Goal: Task Accomplishment & Management: Complete application form

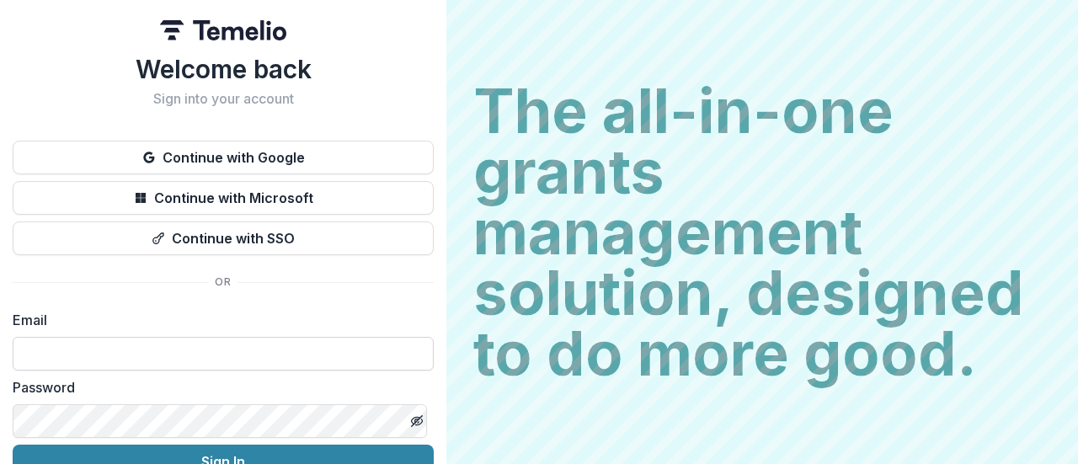
click at [170, 354] on input at bounding box center [223, 354] width 421 height 34
type input "**********"
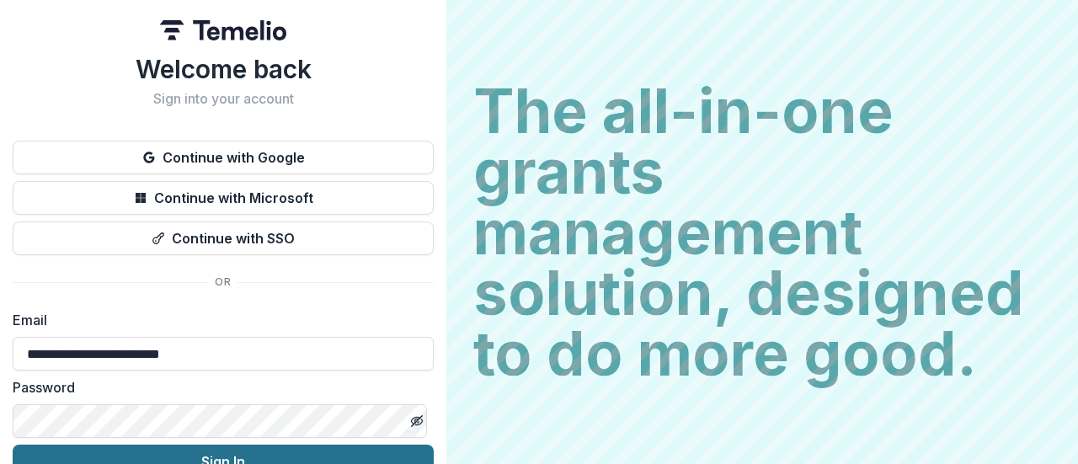
click at [221, 455] on button "Sign In" at bounding box center [223, 462] width 421 height 34
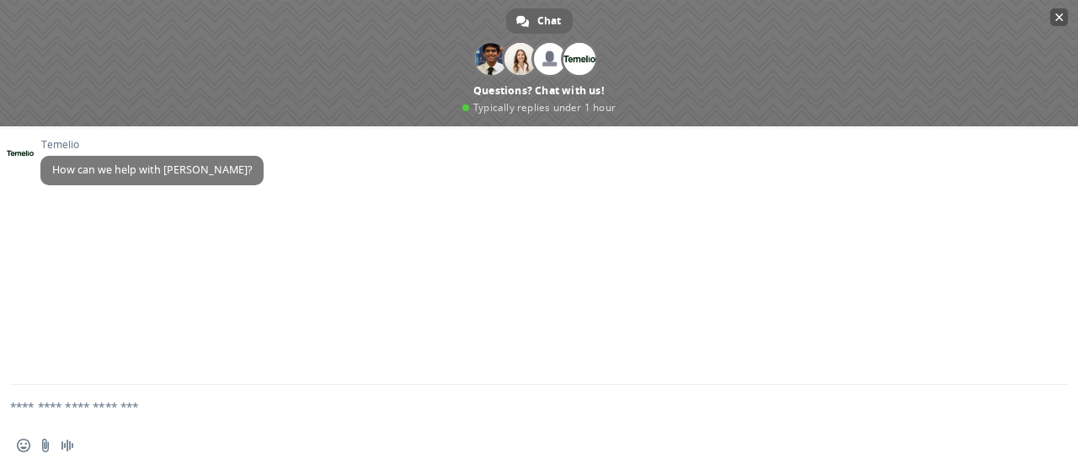
click at [1059, 16] on span "Close chat" at bounding box center [1059, 17] width 8 height 11
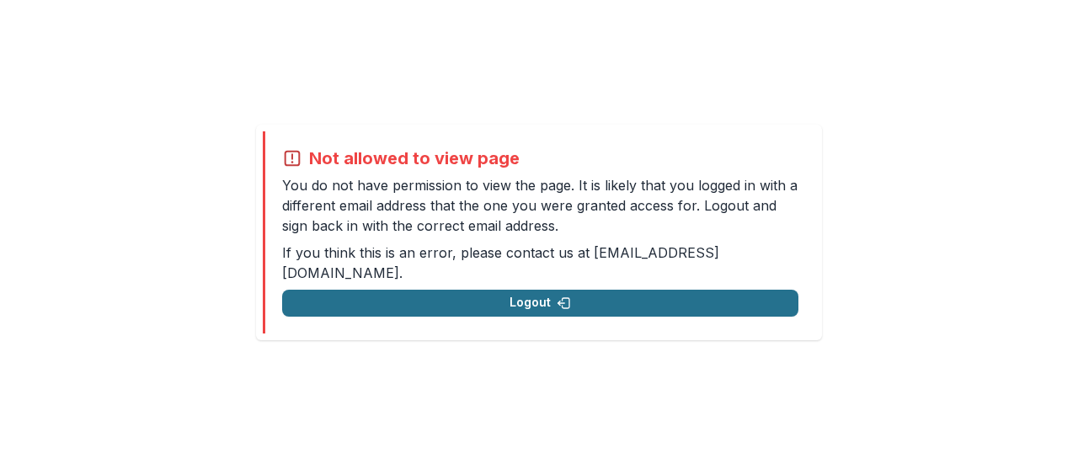
click at [499, 290] on button "Logout" at bounding box center [540, 303] width 516 height 27
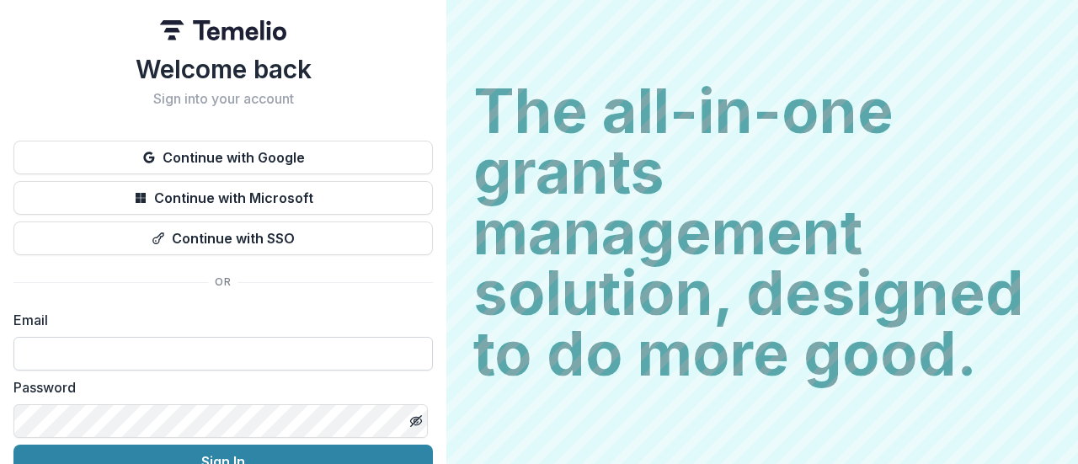
click at [117, 365] on input at bounding box center [222, 354] width 419 height 34
type input "**********"
click at [13, 445] on button "Sign In" at bounding box center [222, 462] width 419 height 34
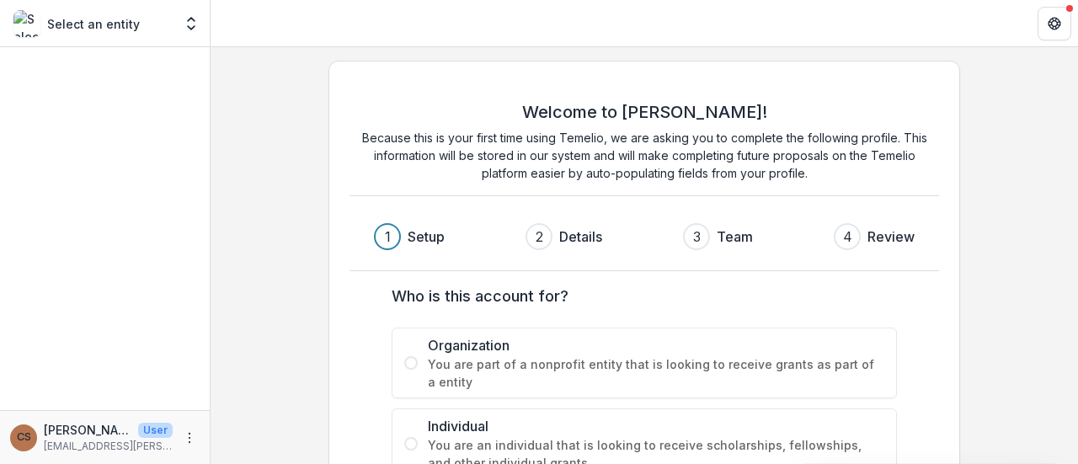
click at [281, 214] on div "Welcome to [PERSON_NAME]! Because this is your first time using Temelio, we are…" at bounding box center [643, 314] width 867 height 535
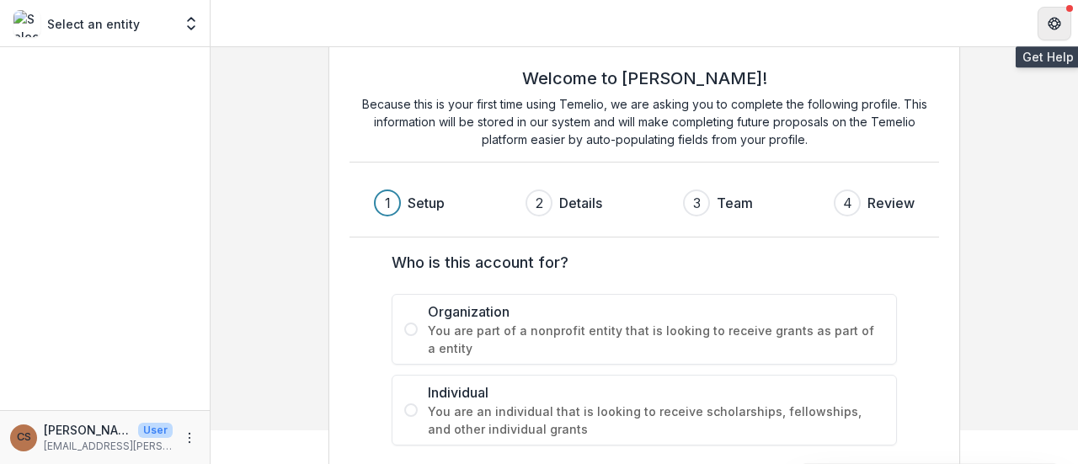
click at [1047, 34] on button "Get Help" at bounding box center [1054, 24] width 34 height 34
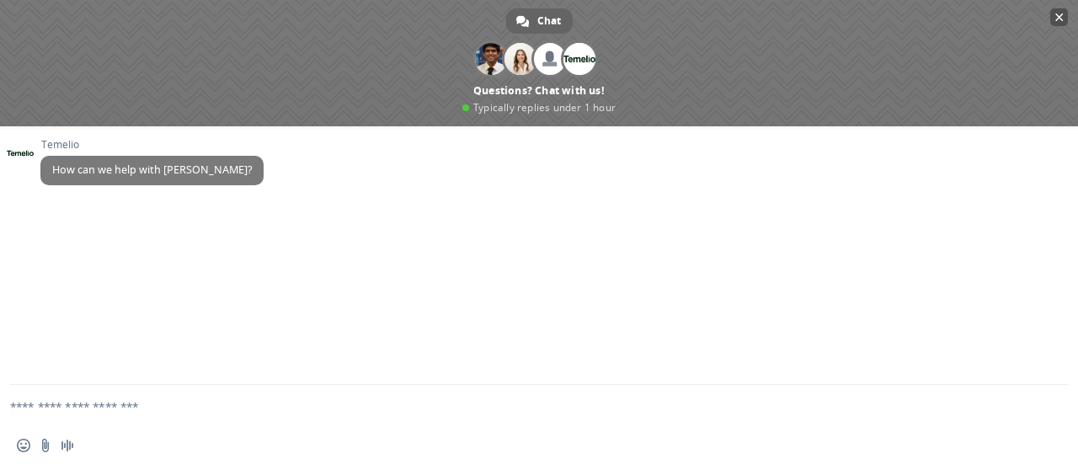
click at [1064, 17] on span "Close chat" at bounding box center [1059, 17] width 18 height 18
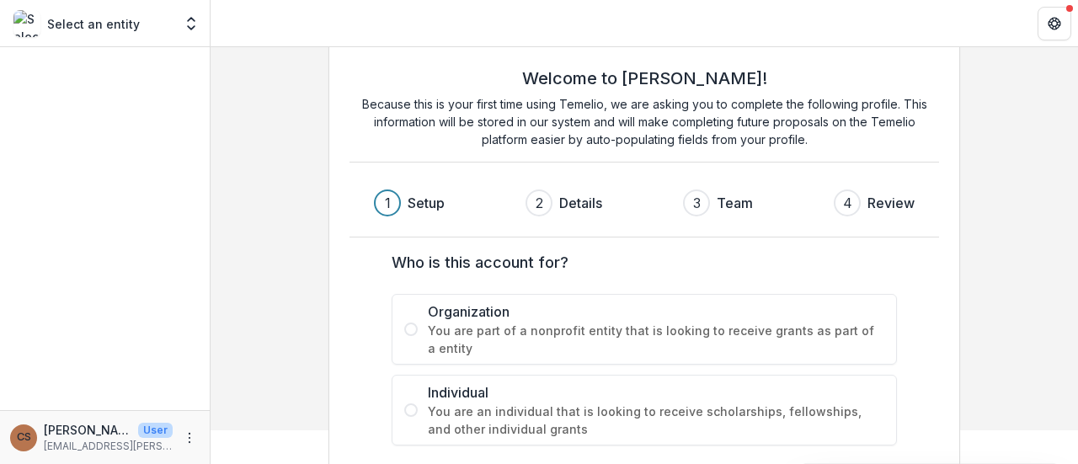
click at [236, 213] on div "Welcome to [PERSON_NAME]! Because this is your first time using Temelio, we are…" at bounding box center [643, 280] width 867 height 535
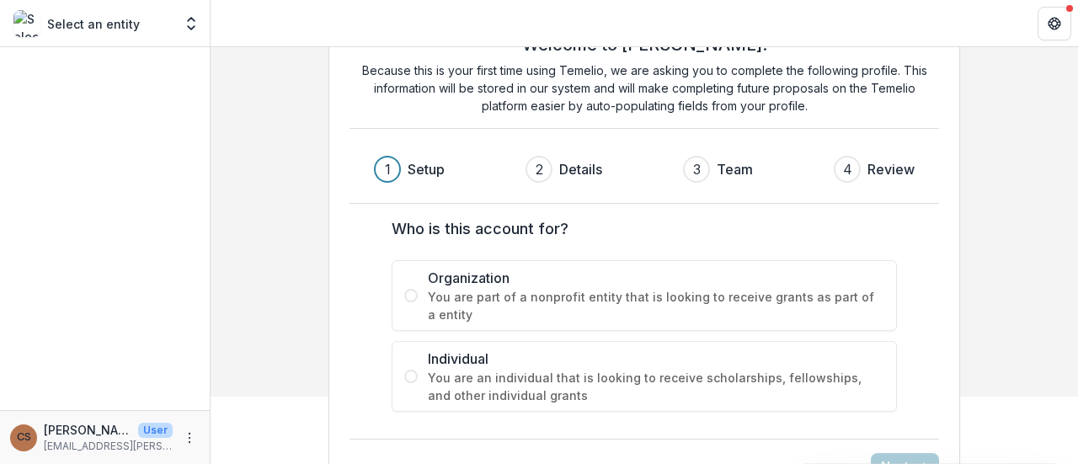
scroll to position [114, 0]
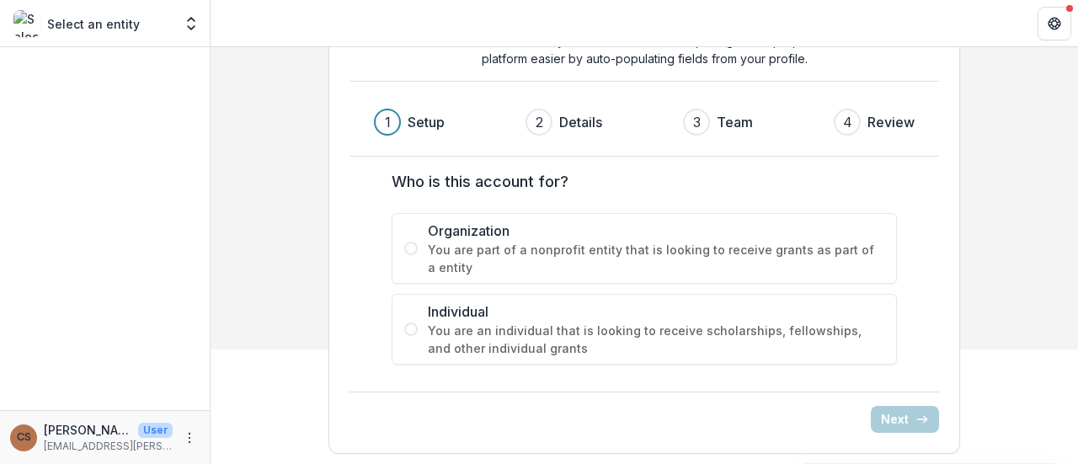
click at [409, 249] on span at bounding box center [410, 248] width 13 height 13
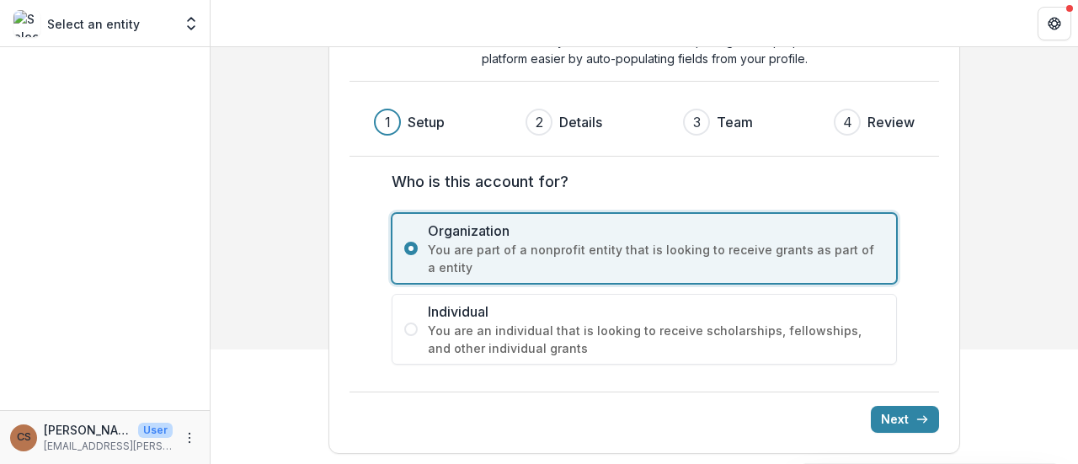
click at [275, 162] on div "Welcome to [PERSON_NAME]! Because this is your first time using Temelio, we are…" at bounding box center [643, 200] width 867 height 535
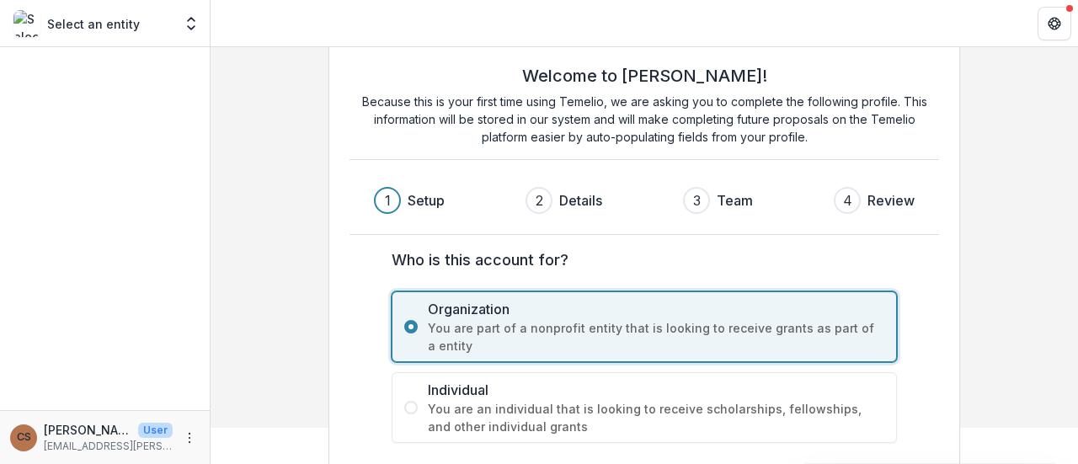
scroll to position [0, 0]
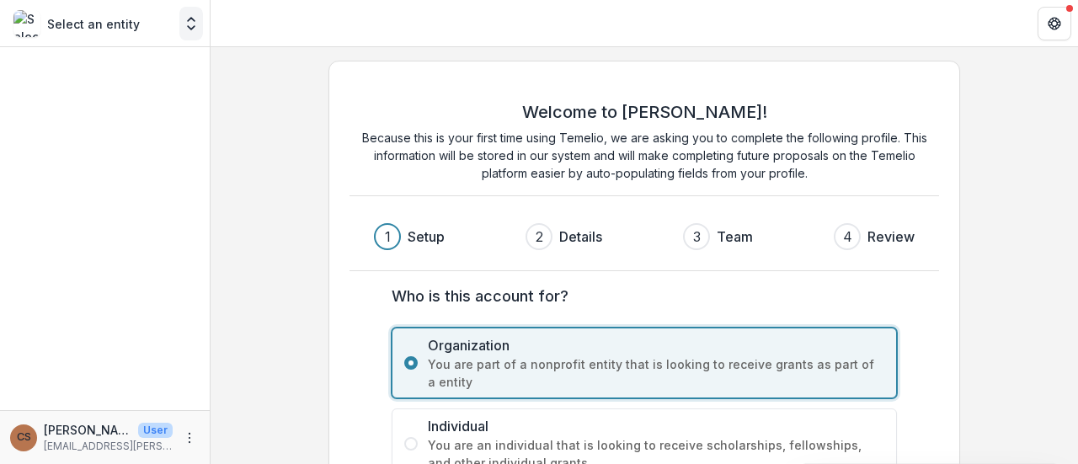
click at [195, 28] on icon "Open entity switcher" at bounding box center [191, 23] width 17 height 17
click at [100, 442] on p "[EMAIL_ADDRESS][PERSON_NAME][DOMAIN_NAME]" at bounding box center [108, 446] width 129 height 15
click at [191, 441] on icon "More" at bounding box center [189, 437] width 13 height 13
click at [275, 277] on div "Welcome to [PERSON_NAME]! Because this is your first time using Temelio, we are…" at bounding box center [643, 314] width 867 height 535
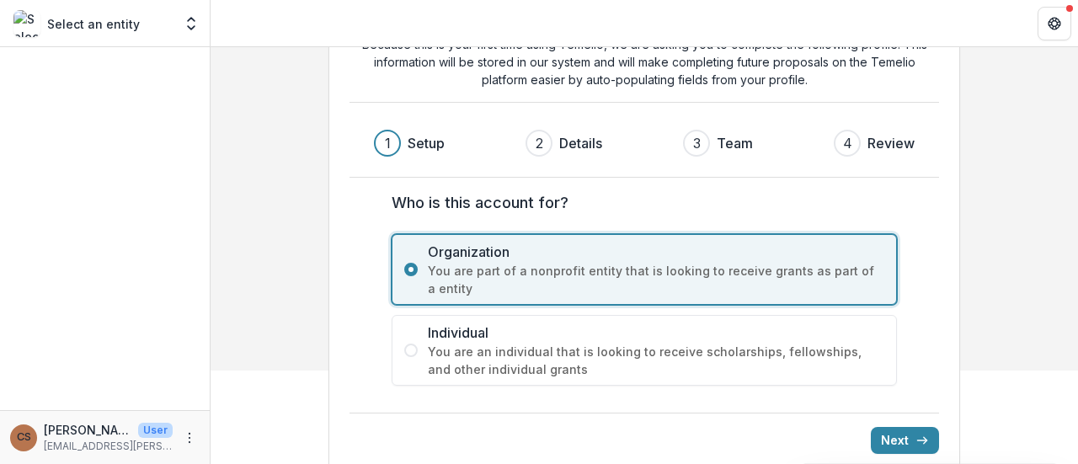
scroll to position [114, 0]
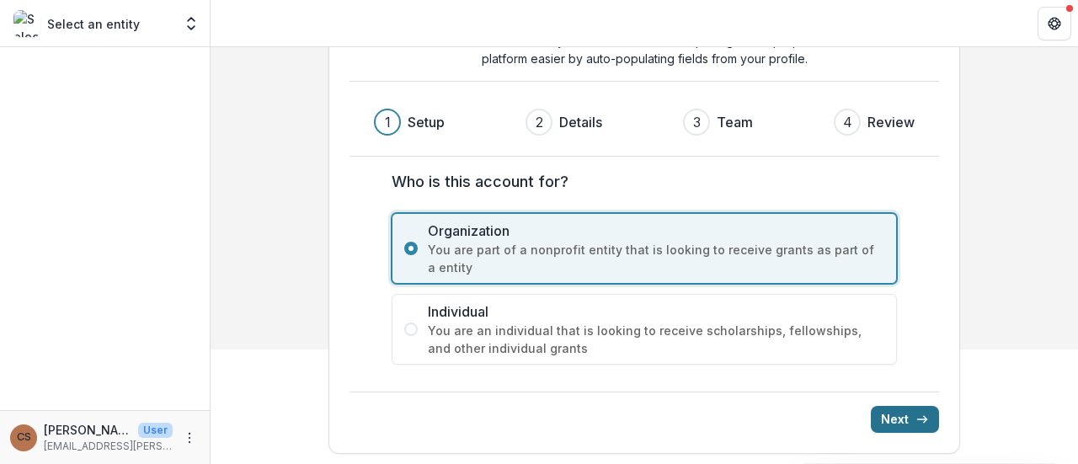
click at [903, 413] on button "Next" at bounding box center [905, 419] width 68 height 27
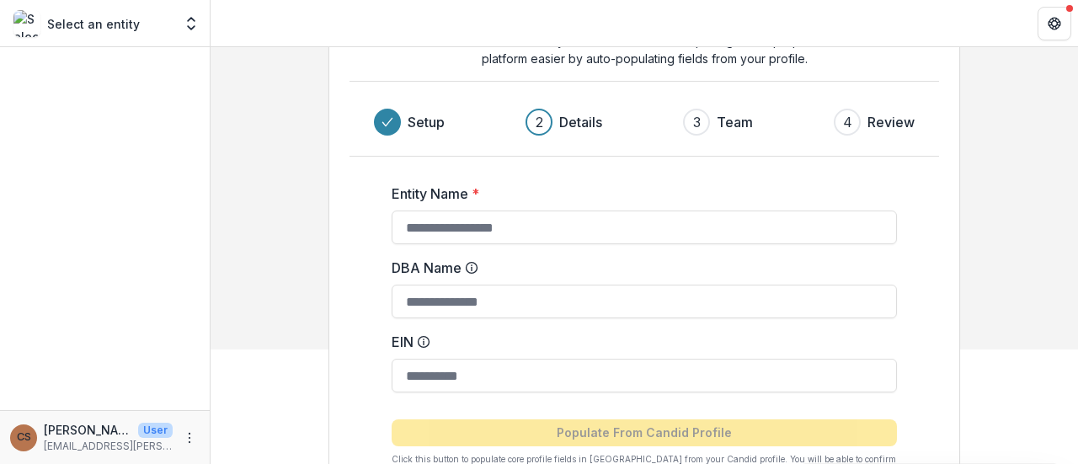
click at [977, 363] on div "Welcome to [PERSON_NAME]! Because this is your first time using Temelio, we are…" at bounding box center [643, 257] width 867 height 648
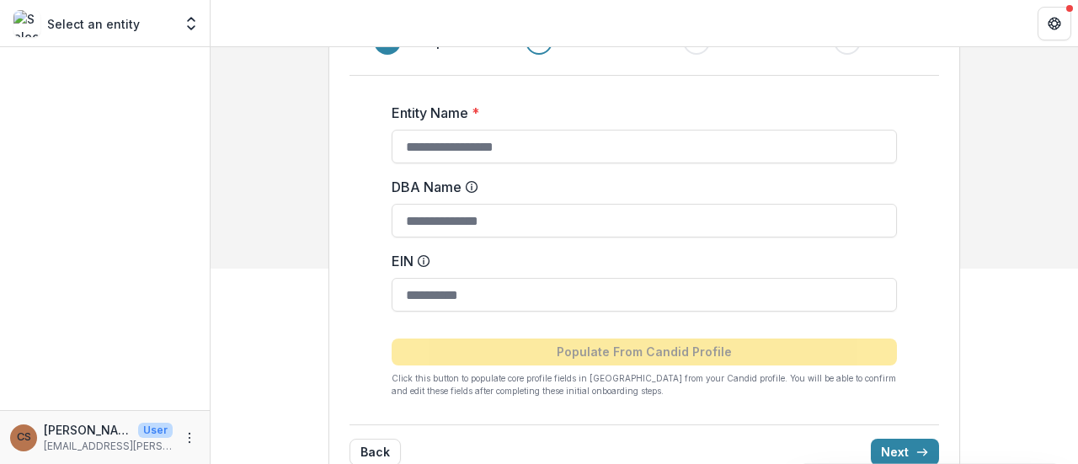
scroll to position [128, 0]
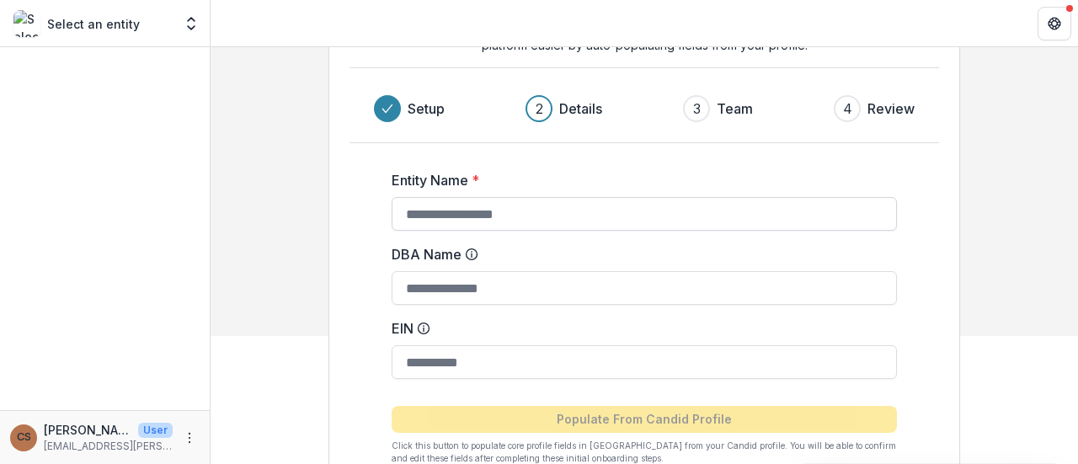
click at [443, 203] on input "Entity Name *" at bounding box center [643, 214] width 505 height 34
type input "**********"
click at [987, 396] on div "**********" at bounding box center [643, 243] width 867 height 648
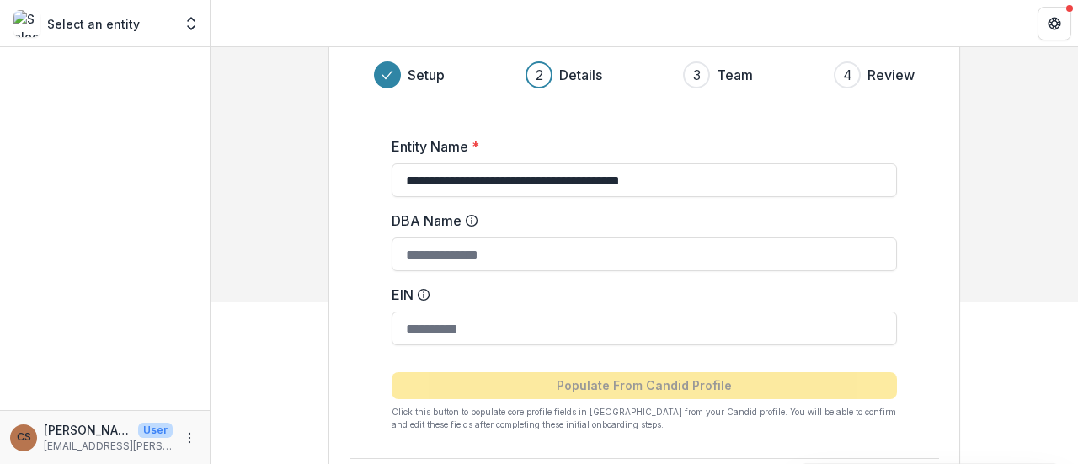
scroll to position [229, 0]
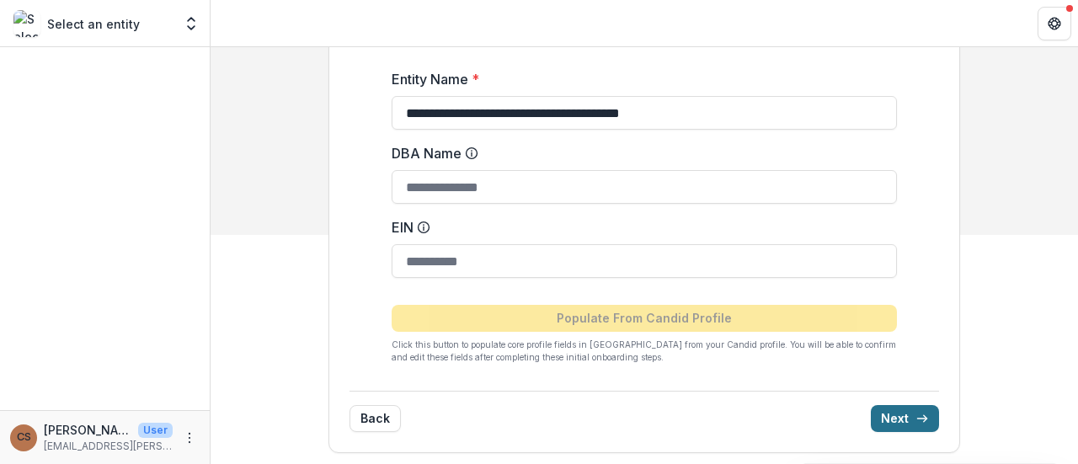
drag, startPoint x: 987, startPoint y: 396, endPoint x: 887, endPoint y: 408, distance: 100.1
click at [887, 408] on div "**********" at bounding box center [643, 142] width 867 height 648
click at [903, 423] on button "Next" at bounding box center [905, 418] width 68 height 27
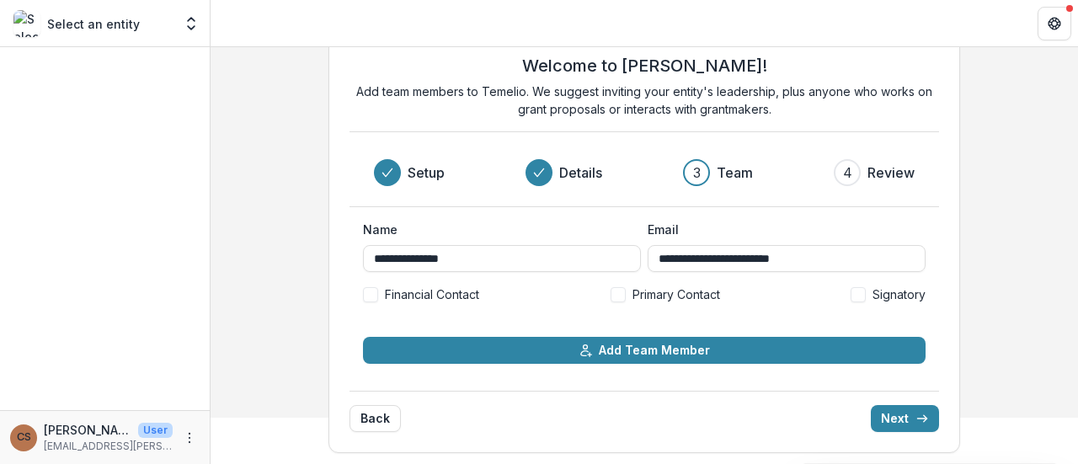
click at [616, 301] on label "Primary Contact" at bounding box center [664, 294] width 109 height 18
click at [896, 419] on button "Next" at bounding box center [905, 418] width 68 height 27
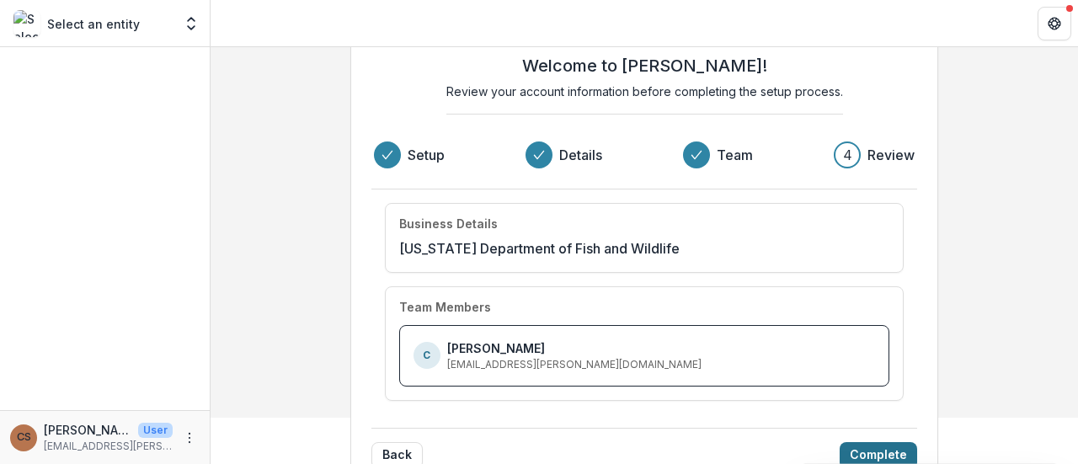
click at [865, 447] on button "Complete" at bounding box center [877, 455] width 77 height 27
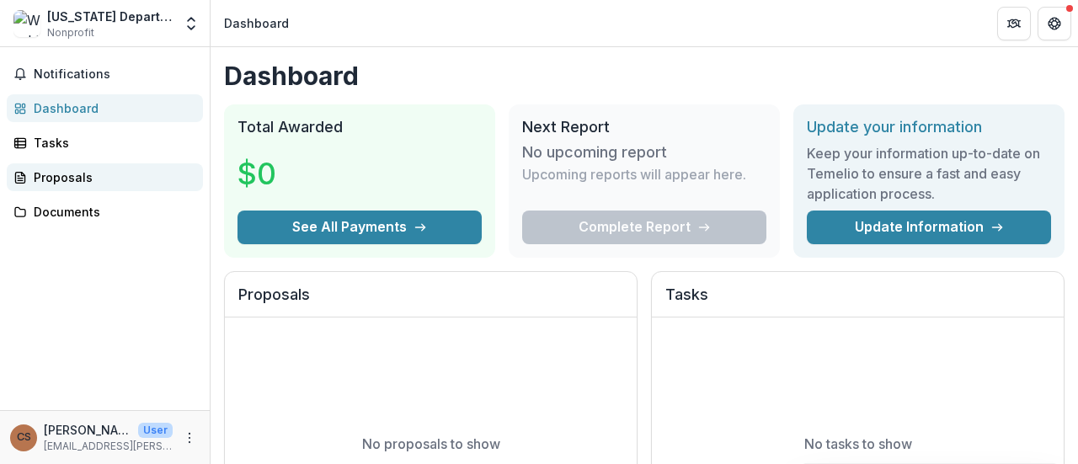
click at [56, 170] on div "Proposals" at bounding box center [112, 177] width 156 height 18
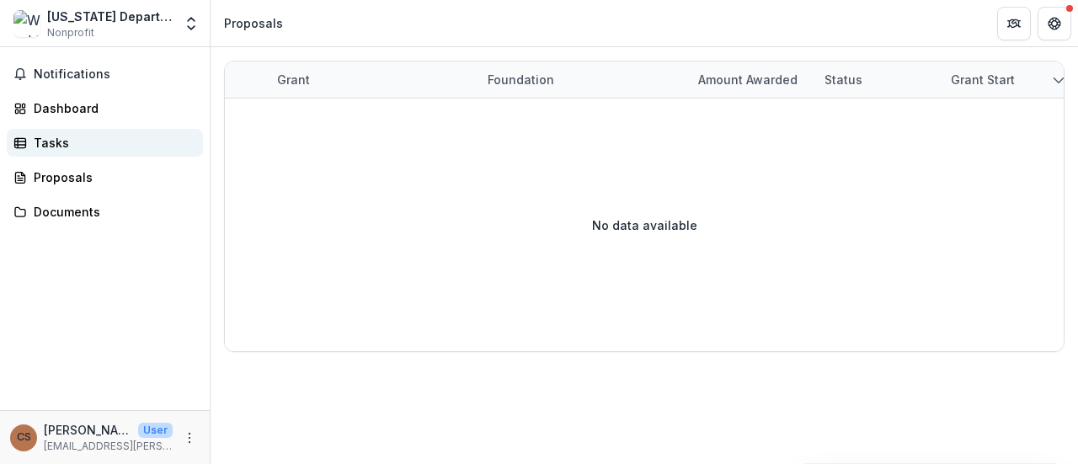
click at [43, 146] on div "Tasks" at bounding box center [112, 143] width 156 height 18
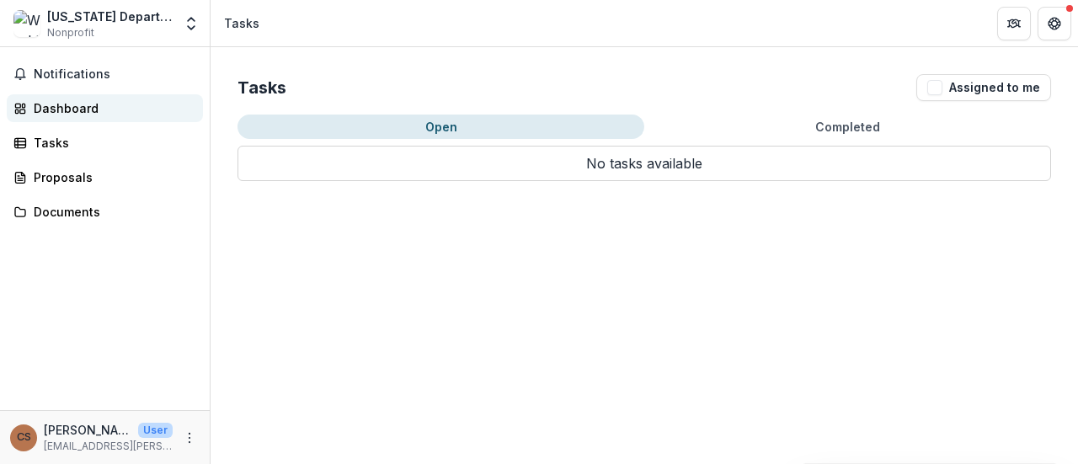
click at [62, 115] on div "Dashboard" at bounding box center [112, 108] width 156 height 18
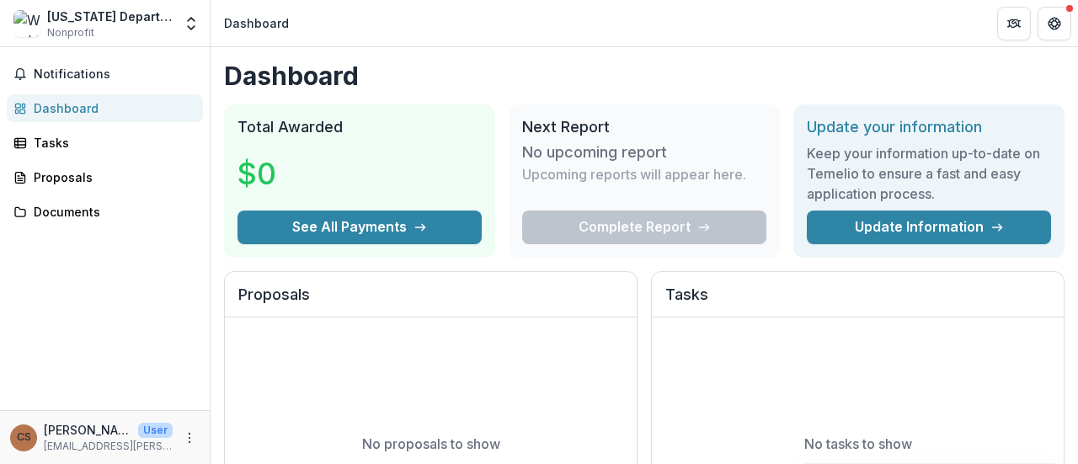
click at [106, 278] on div "Notifications Dashboard Tasks Proposals Documents" at bounding box center [105, 228] width 210 height 363
click at [67, 215] on div "Documents" at bounding box center [112, 212] width 156 height 18
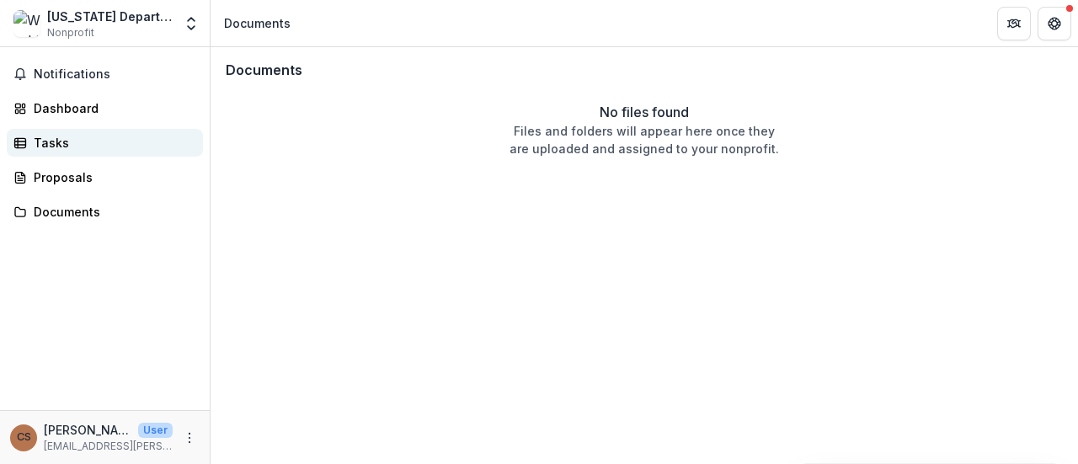
click at [83, 144] on div "Tasks" at bounding box center [112, 143] width 156 height 18
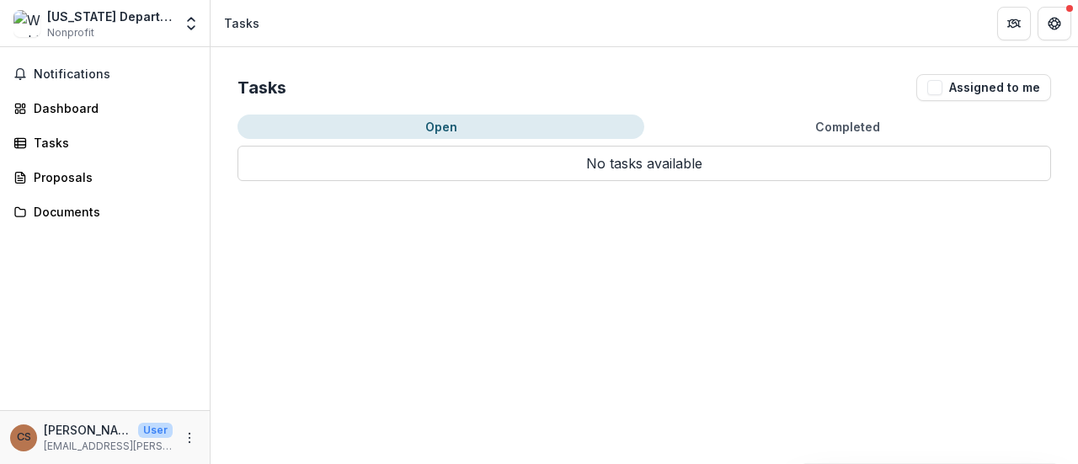
click at [83, 161] on div "Notifications Dashboard Tasks Proposals Documents" at bounding box center [105, 228] width 210 height 363
click at [75, 185] on div "Proposals" at bounding box center [112, 177] width 156 height 18
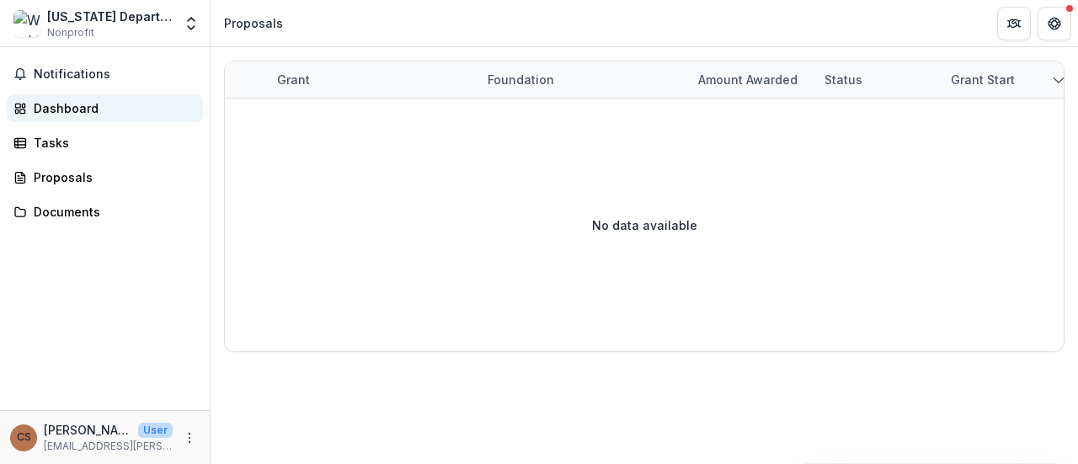
click at [34, 105] on div "Dashboard" at bounding box center [112, 108] width 156 height 18
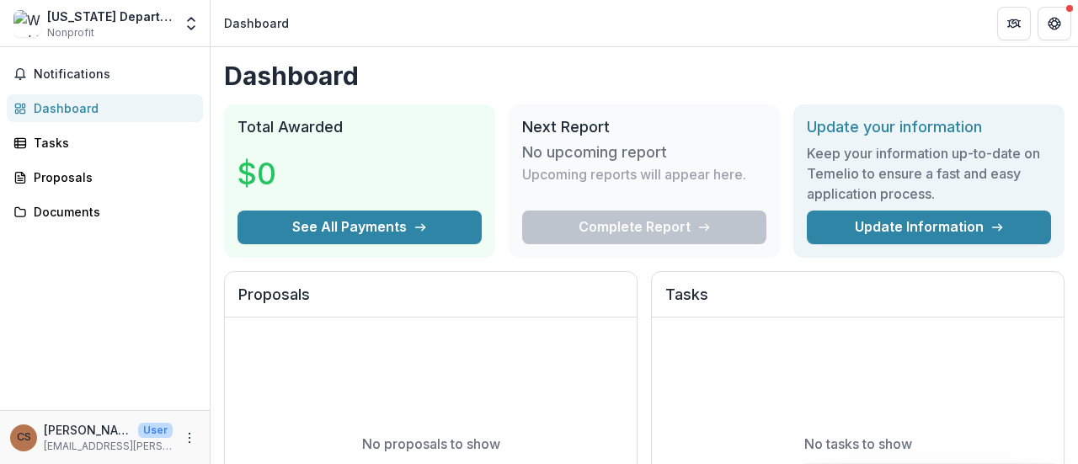
click at [128, 307] on div "Notifications Dashboard Tasks Proposals Documents" at bounding box center [105, 228] width 210 height 363
click at [76, 182] on div "Proposals" at bounding box center [112, 177] width 156 height 18
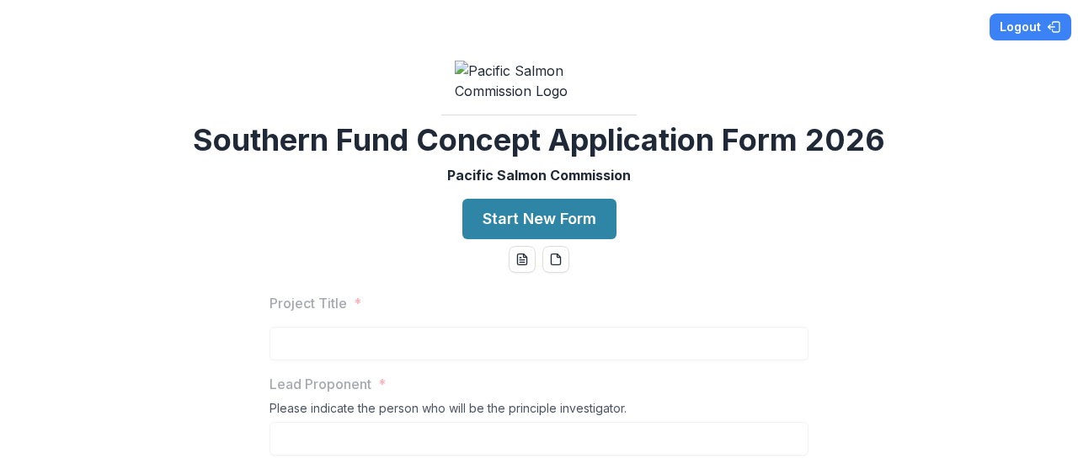
click at [308, 299] on div "Logout Southern Fund Concept Application Form 2026 Pacific Salmon Commission St…" at bounding box center [539, 232] width 1078 height 464
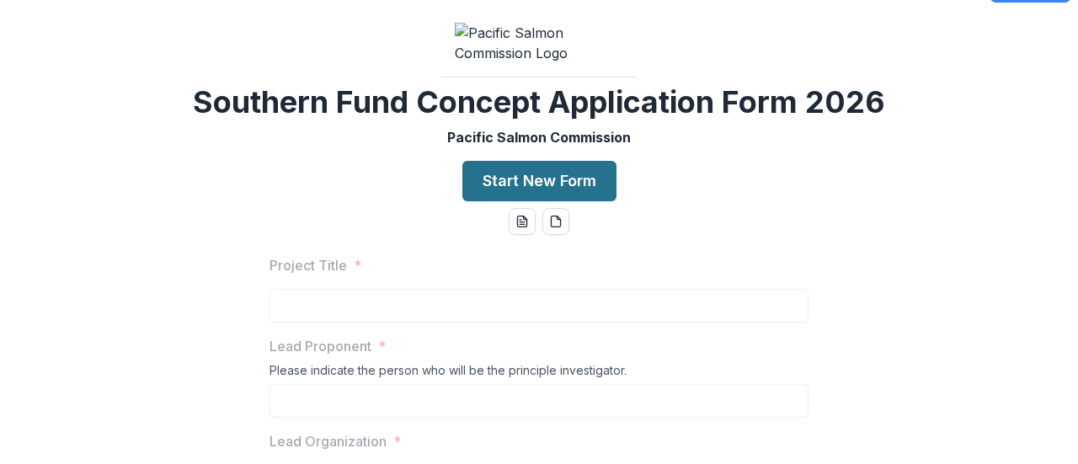
scroll to position [34, 0]
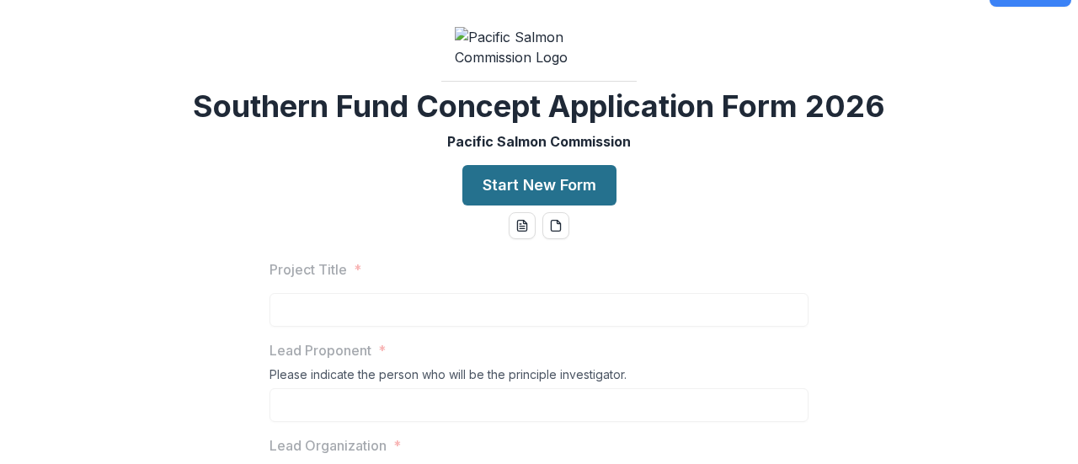
click at [502, 205] on button "Start New Form" at bounding box center [539, 185] width 154 height 40
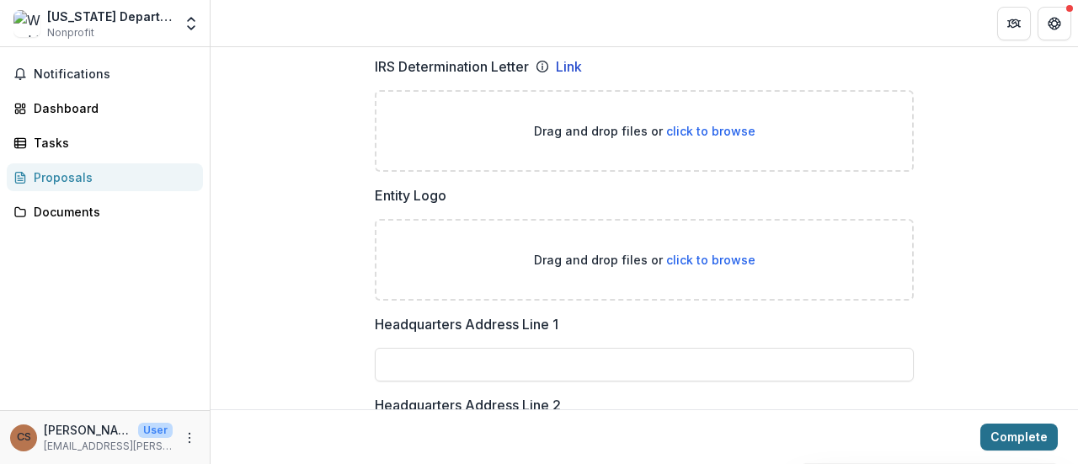
scroll to position [1078, 0]
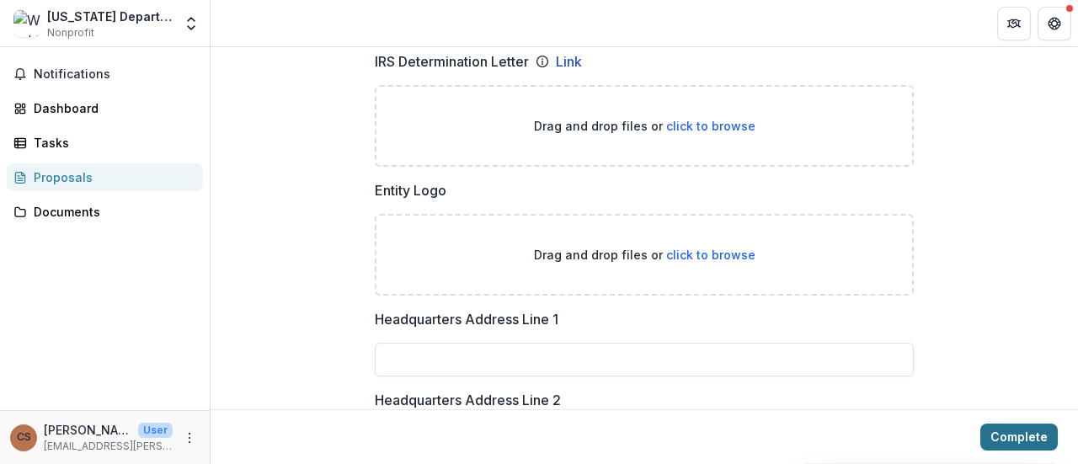
click at [1003, 434] on button "Complete" at bounding box center [1018, 436] width 77 height 27
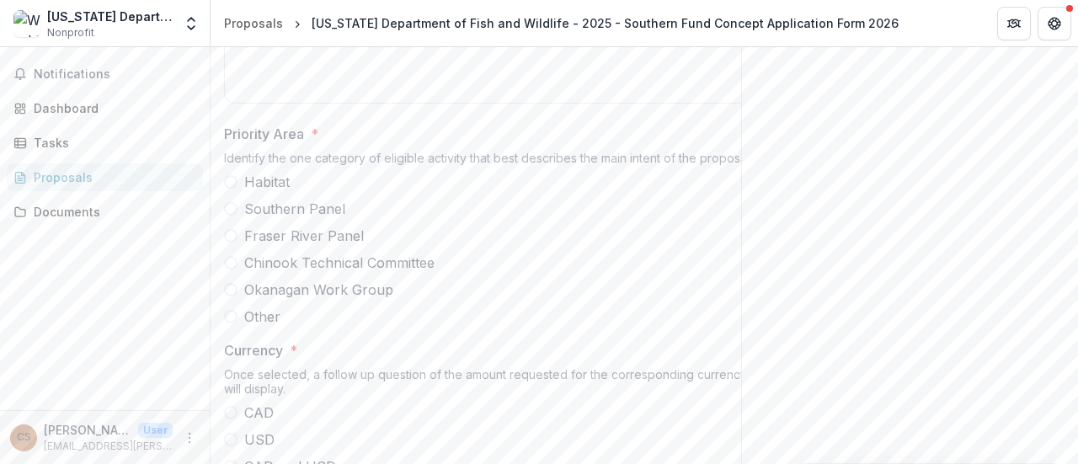
click at [870, 306] on div "Send comments or questions to Pacific Salmon Commission in the box below. Pacif…" at bounding box center [909, 81] width 337 height 2222
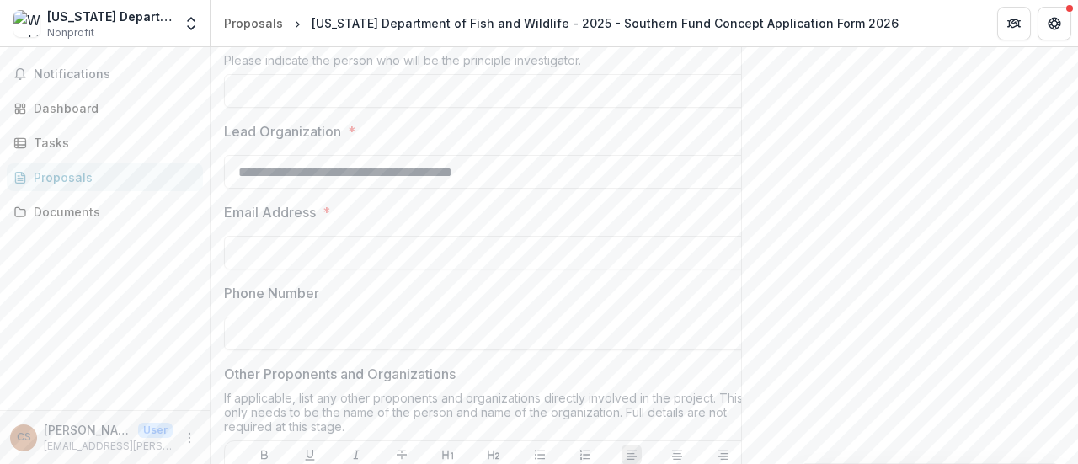
scroll to position [471, 0]
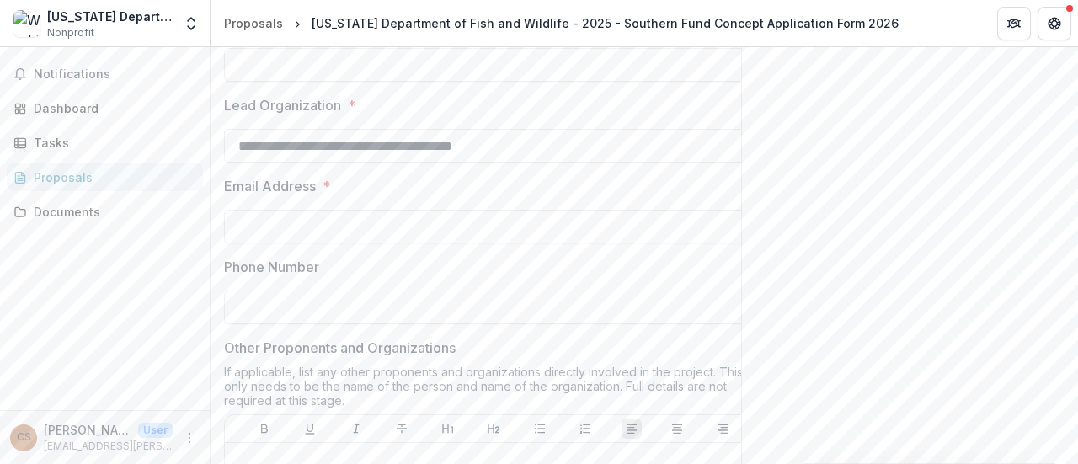
type input "**********"
click at [389, 82] on input "Lead Proponent *" at bounding box center [493, 65] width 539 height 34
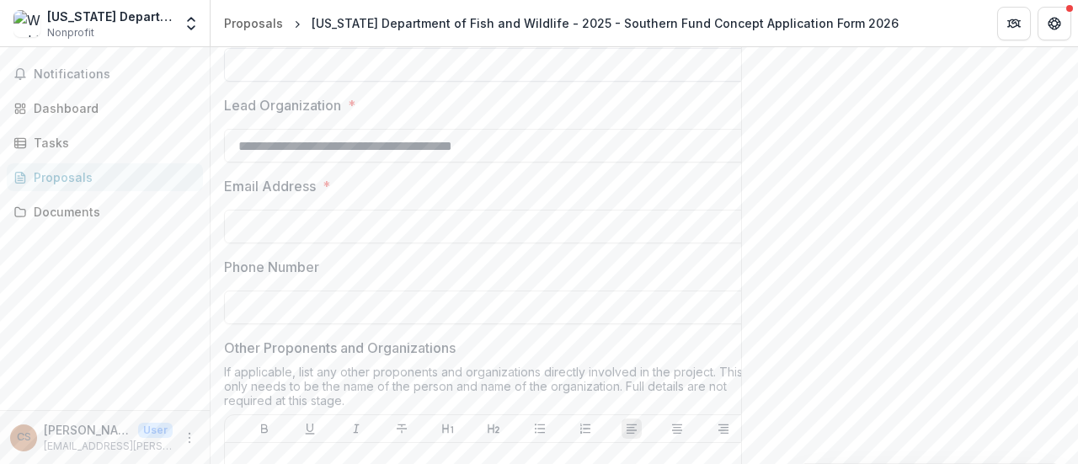
type input "**********"
click at [333, 243] on input "Email Address *" at bounding box center [493, 227] width 539 height 34
type input "**********"
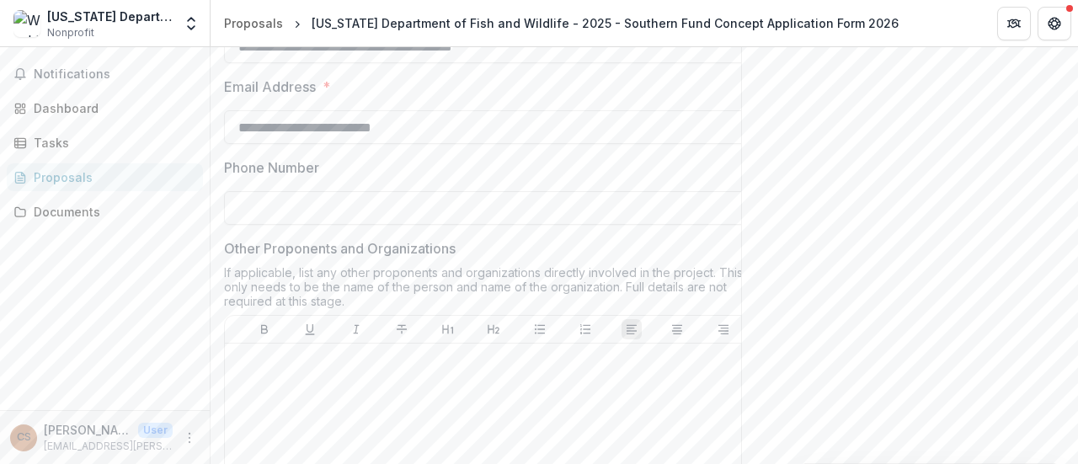
scroll to position [572, 0]
click at [456, 189] on div at bounding box center [493, 186] width 539 height 7
click at [449, 223] on input "Phone Number" at bounding box center [493, 206] width 539 height 34
type input "**********"
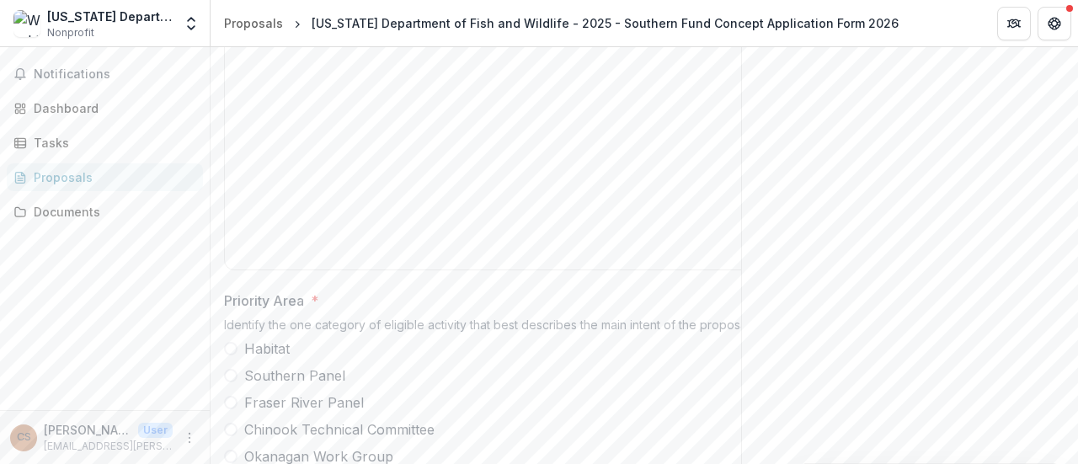
scroll to position [909, 0]
click at [343, 232] on div at bounding box center [494, 138] width 524 height 253
click at [418, 229] on div at bounding box center [494, 138] width 524 height 253
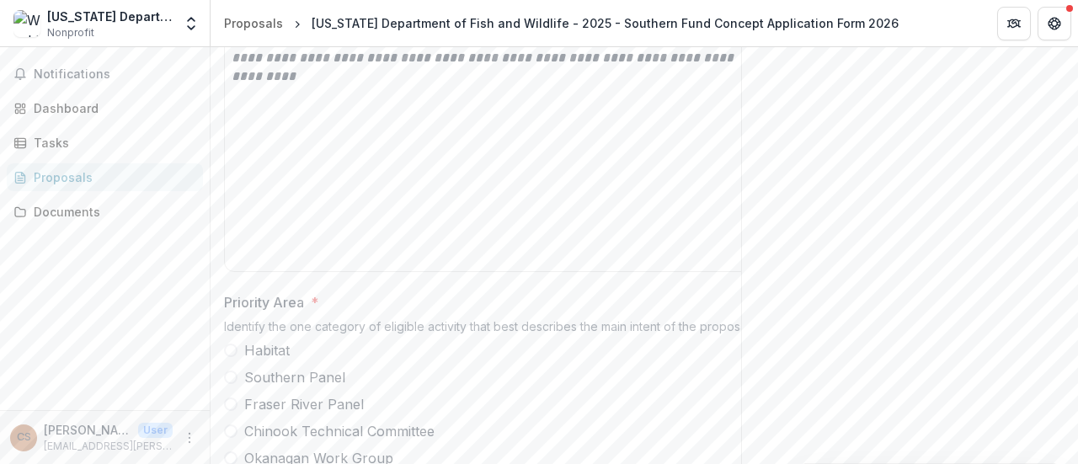
click at [231, 196] on div "**********" at bounding box center [493, 138] width 537 height 266
drag, startPoint x: 231, startPoint y: 196, endPoint x: 353, endPoint y: 157, distance: 128.1
click at [353, 157] on div "**********" at bounding box center [493, 138] width 537 height 266
click at [274, 83] on em "**********" at bounding box center [484, 48] width 505 height 68
click at [723, 83] on em "**********" at bounding box center [484, 48] width 505 height 68
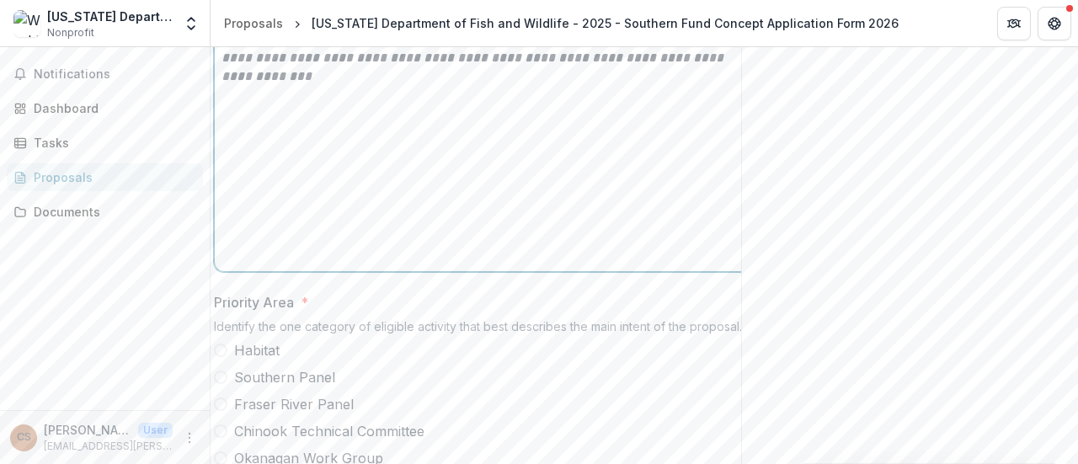
scroll to position [0, 19]
click at [599, 264] on div "**********" at bounding box center [475, 138] width 524 height 253
drag, startPoint x: 581, startPoint y: 201, endPoint x: 503, endPoint y: 206, distance: 78.5
click at [503, 86] on p "**********" at bounding box center [475, 49] width 524 height 74
click at [527, 83] on em "**********" at bounding box center [465, 48] width 505 height 68
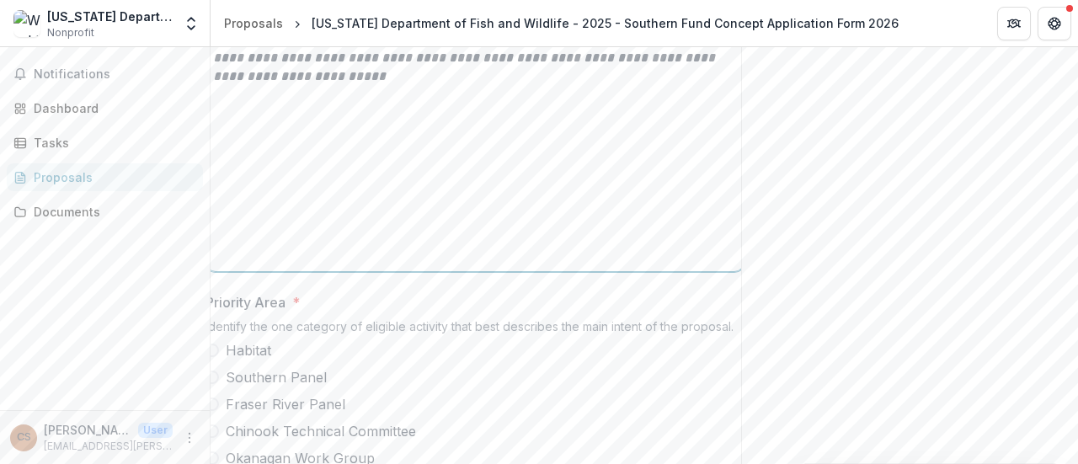
click at [421, 264] on div "**********" at bounding box center [475, 138] width 524 height 253
click at [911, 370] on div "Send comments or questions to Pacific Salmon Commission in the box below. Pacif…" at bounding box center [909, 249] width 337 height 2222
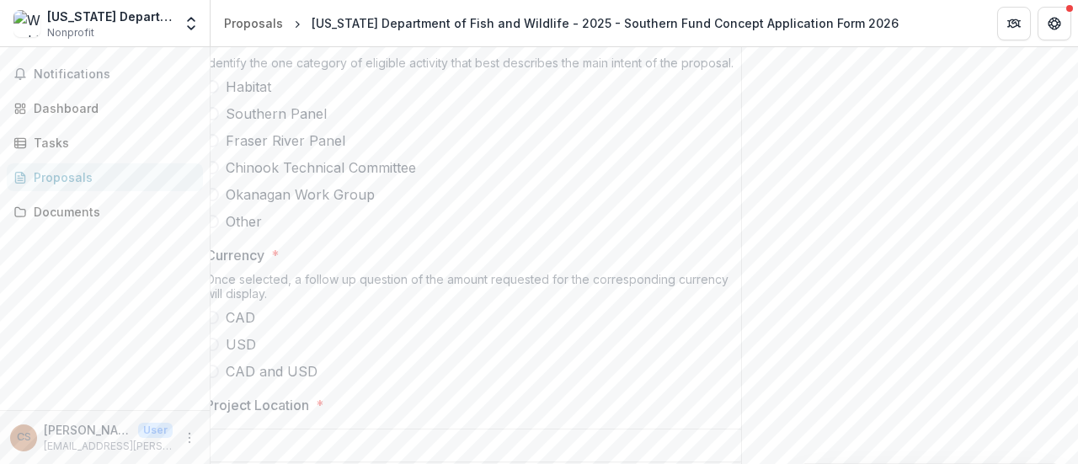
scroll to position [1313, 0]
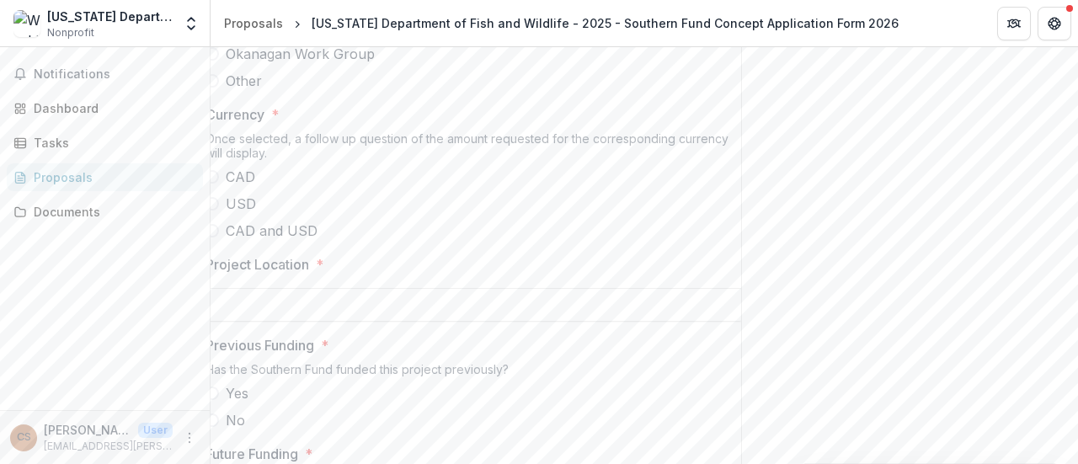
click at [230, 210] on span at bounding box center [230, 203] width 13 height 13
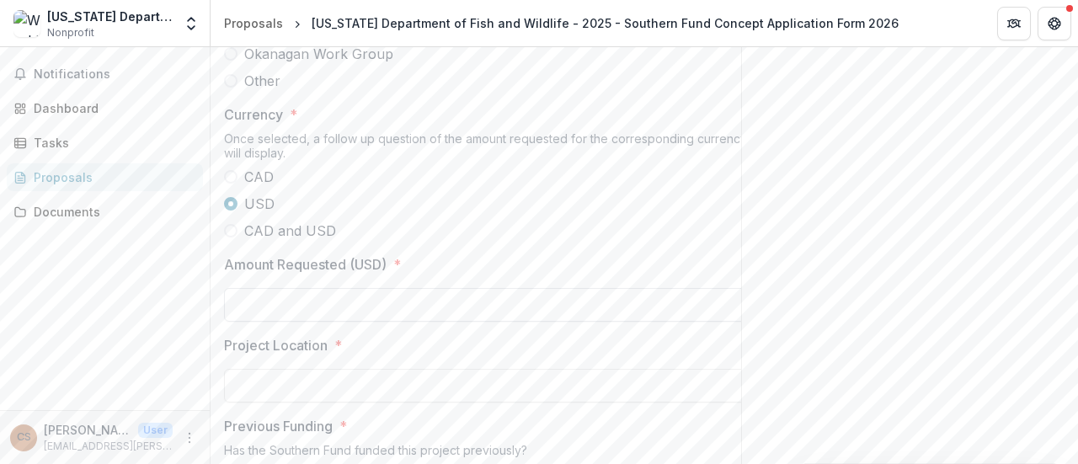
click at [300, 322] on input "Amount Requested (USD) *" at bounding box center [493, 305] width 539 height 34
type input "**"
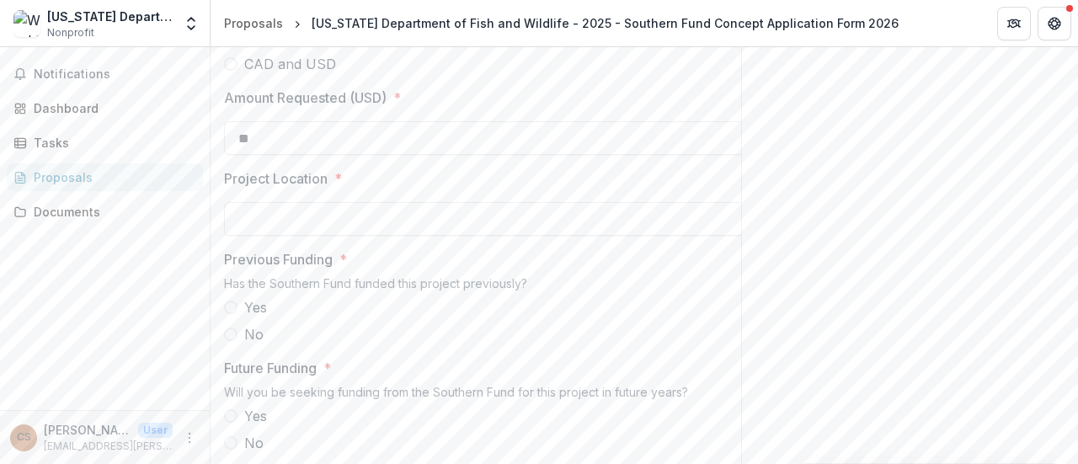
scroll to position [1482, 0]
click at [313, 234] on input "Project Location *" at bounding box center [493, 217] width 539 height 34
type input "**********"
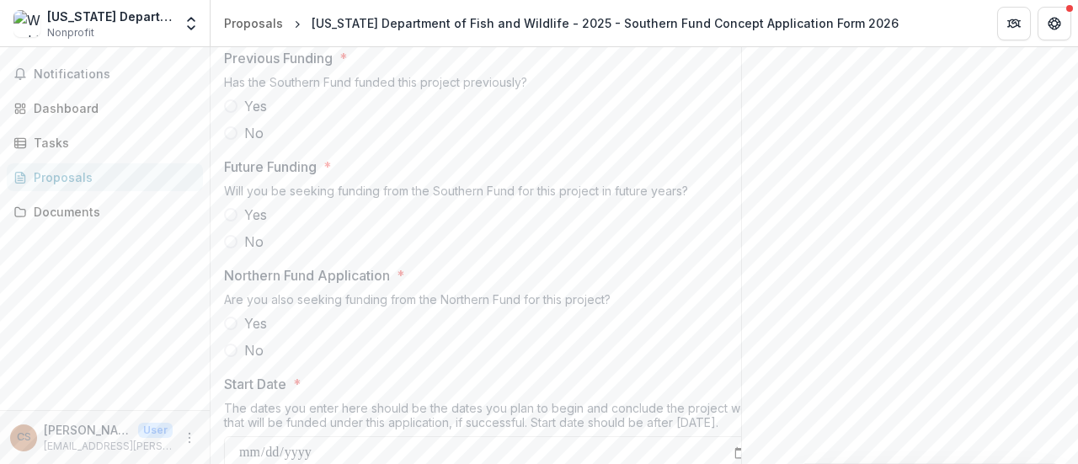
scroll to position [1684, 0]
click at [230, 110] on span at bounding box center [230, 103] width 13 height 13
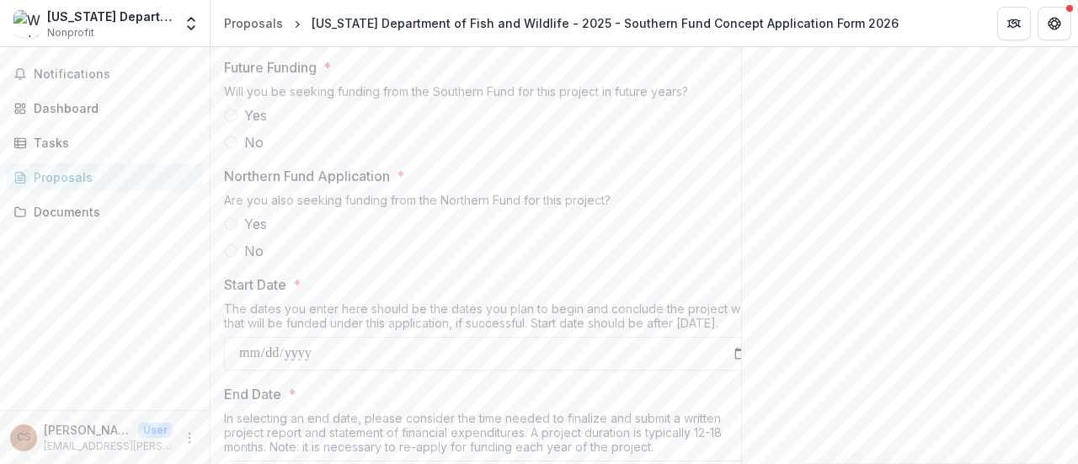
scroll to position [1785, 0]
click at [231, 118] on span at bounding box center [230, 110] width 13 height 13
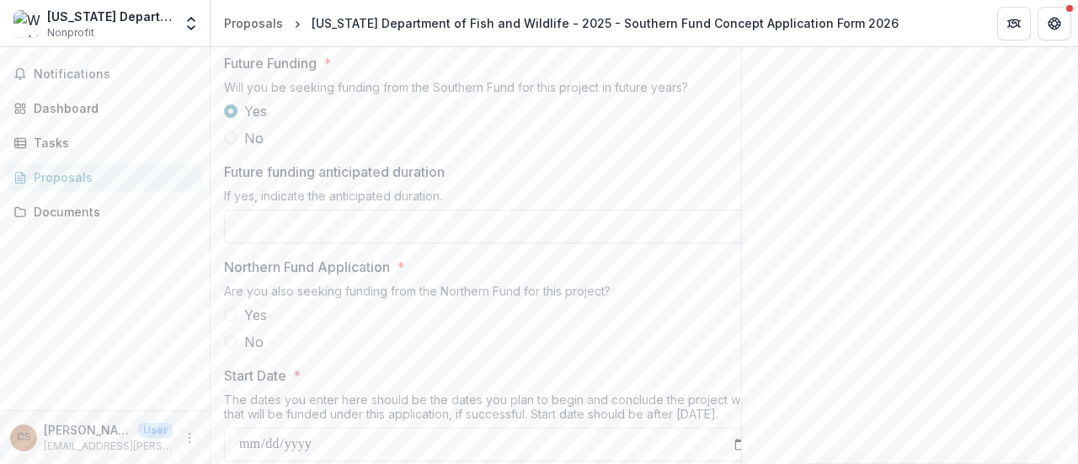
click at [571, 243] on input "Future funding anticipated duration" at bounding box center [493, 227] width 539 height 34
type input "**********"
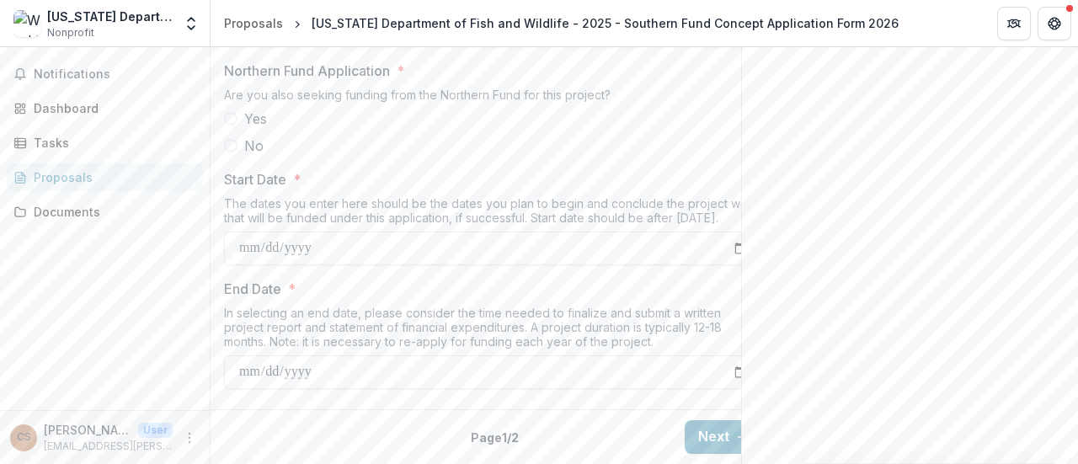
scroll to position [2088, 0]
click at [230, 152] on span at bounding box center [230, 145] width 13 height 13
click at [333, 265] on input "Start Date *" at bounding box center [493, 249] width 539 height 34
click at [328, 265] on input "Start Date *" at bounding box center [493, 249] width 539 height 34
type input "**********"
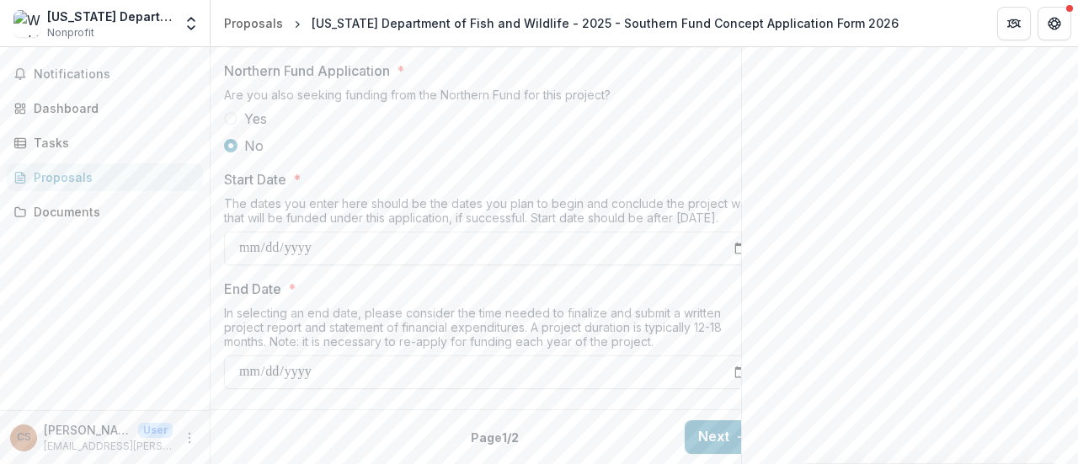
click at [541, 349] on div "In selecting an end date, please consider the time needed to finalize and submi…" at bounding box center [493, 331] width 539 height 50
click at [341, 355] on input "End Date *" at bounding box center [493, 372] width 539 height 34
click at [317, 355] on input "End Date *" at bounding box center [493, 372] width 539 height 34
click at [306, 359] on input "End Date *" at bounding box center [493, 372] width 539 height 34
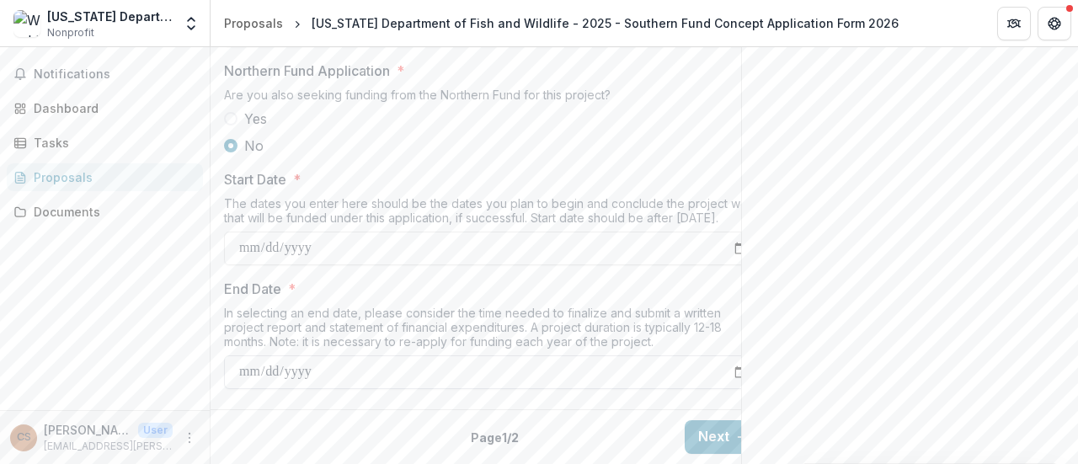
type input "**********"
click at [256, 232] on input "**********" at bounding box center [493, 249] width 539 height 34
type input "**********"
click at [354, 306] on div "In selecting an end date, please consider the time needed to finalize and submi…" at bounding box center [493, 331] width 539 height 50
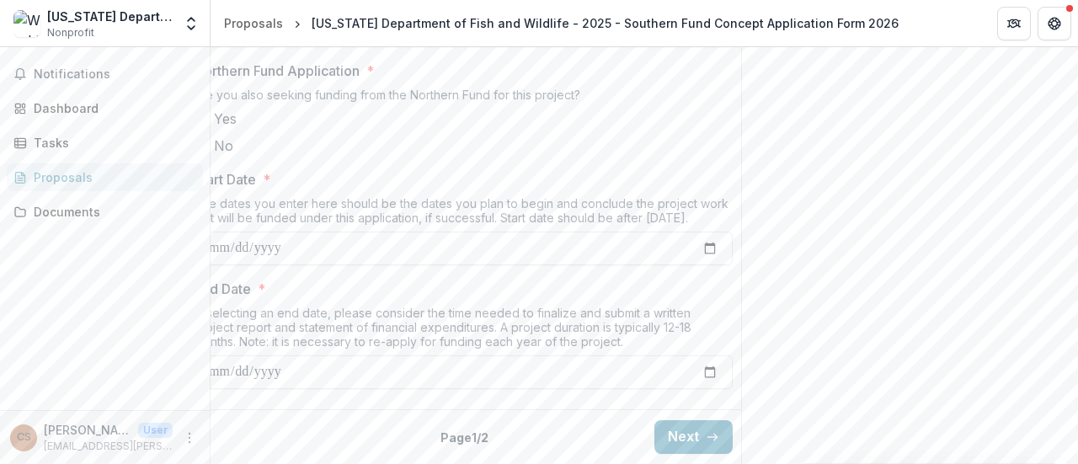
scroll to position [0, 34]
drag, startPoint x: 207, startPoint y: 18, endPoint x: 264, endPoint y: 44, distance: 62.9
click at [264, 44] on div "Washington Department of Fish and Wildlife Nonprofit Team Settings Settings Pro…" at bounding box center [539, 23] width 1078 height 47
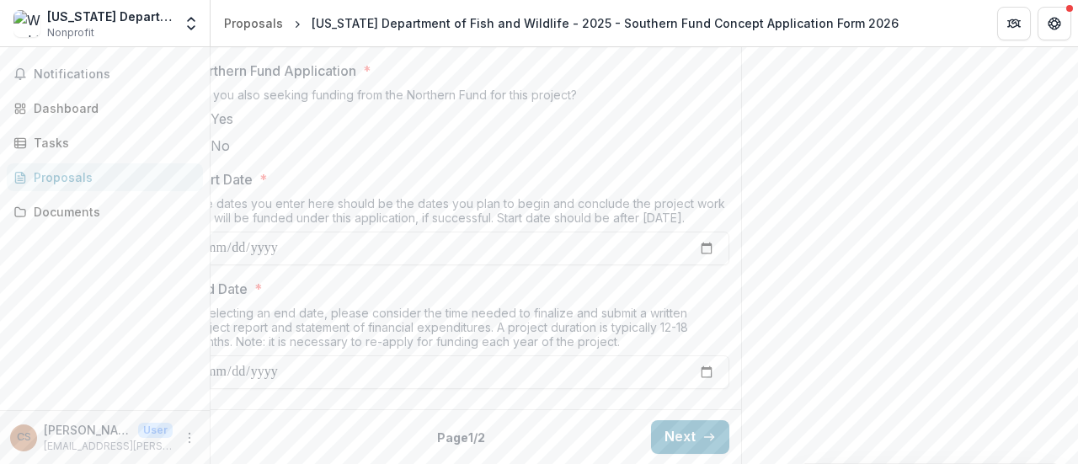
scroll to position [0, 0]
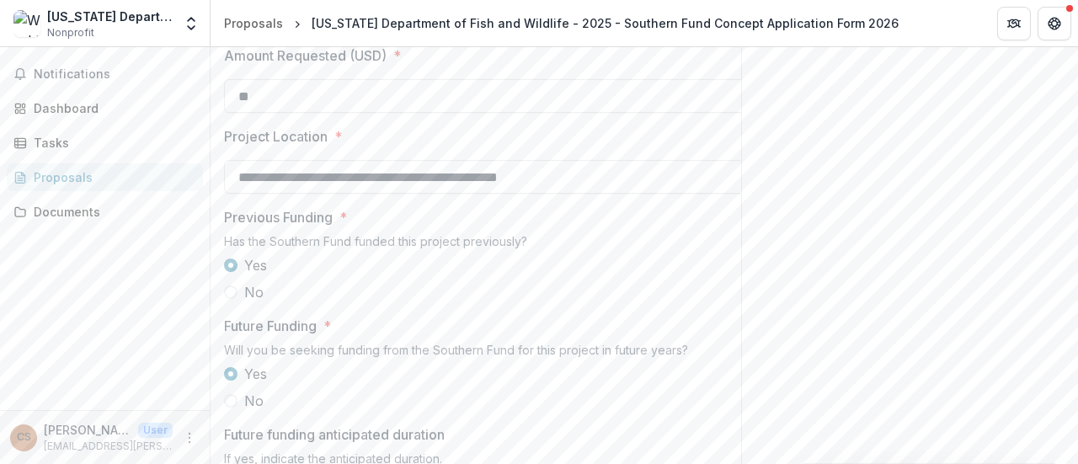
scroll to position [1623, 0]
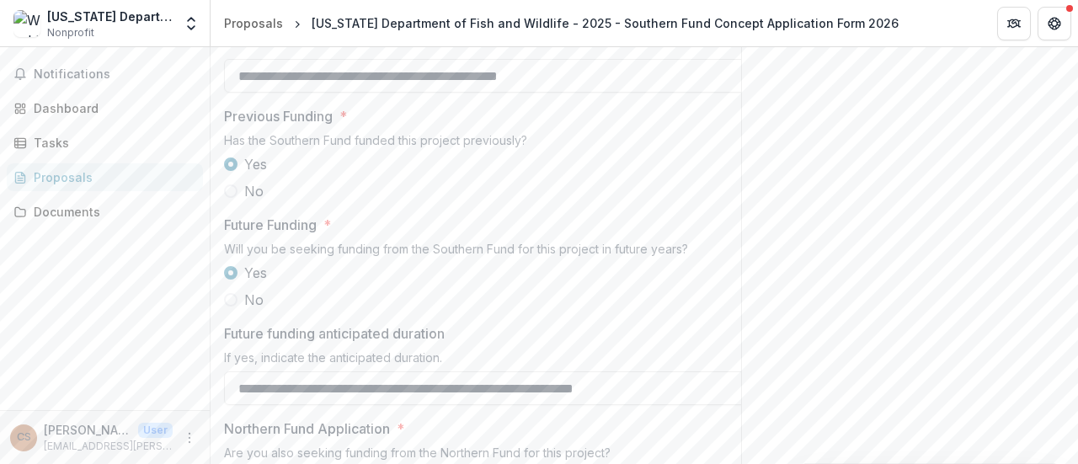
type input "*"
paste input "*******"
type input "*******"
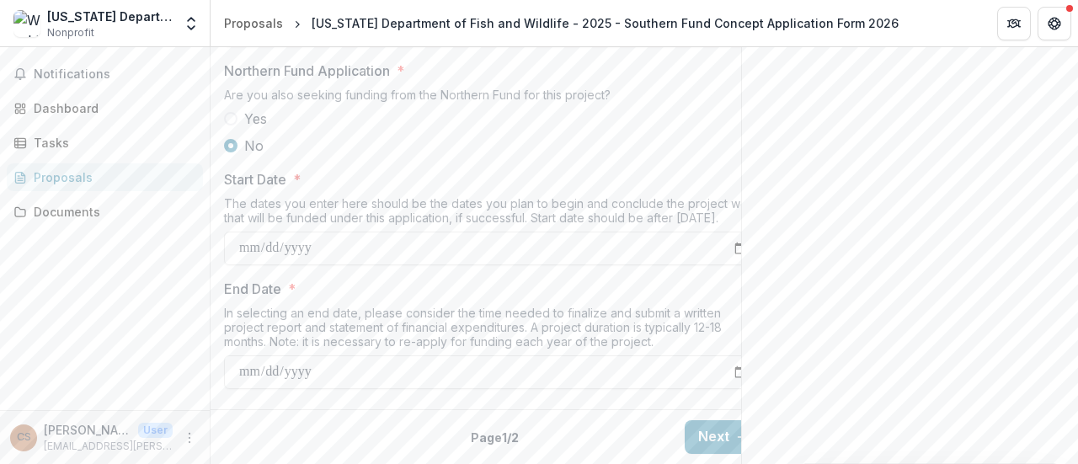
scroll to position [2128, 0]
click at [702, 420] on button "Next" at bounding box center [723, 437] width 78 height 34
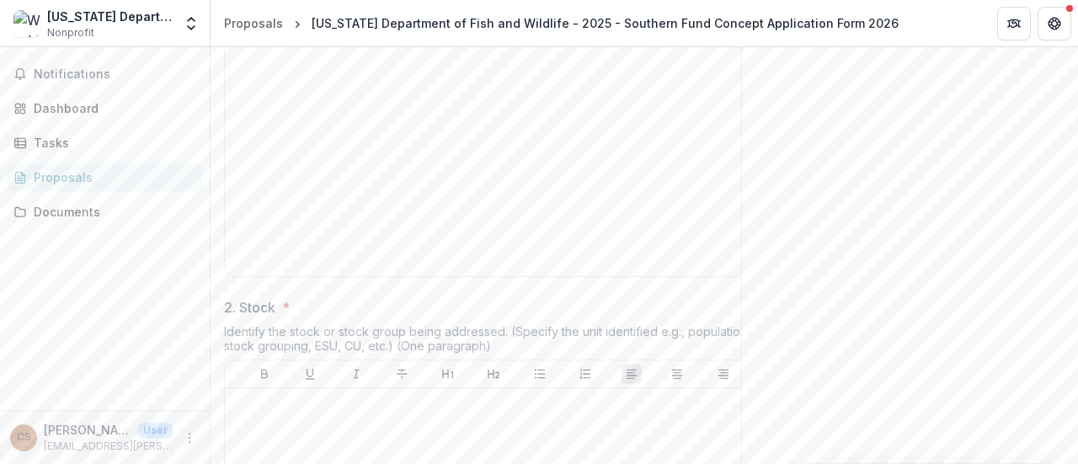
scroll to position [505, 0]
click at [304, 189] on div at bounding box center [494, 138] width 524 height 253
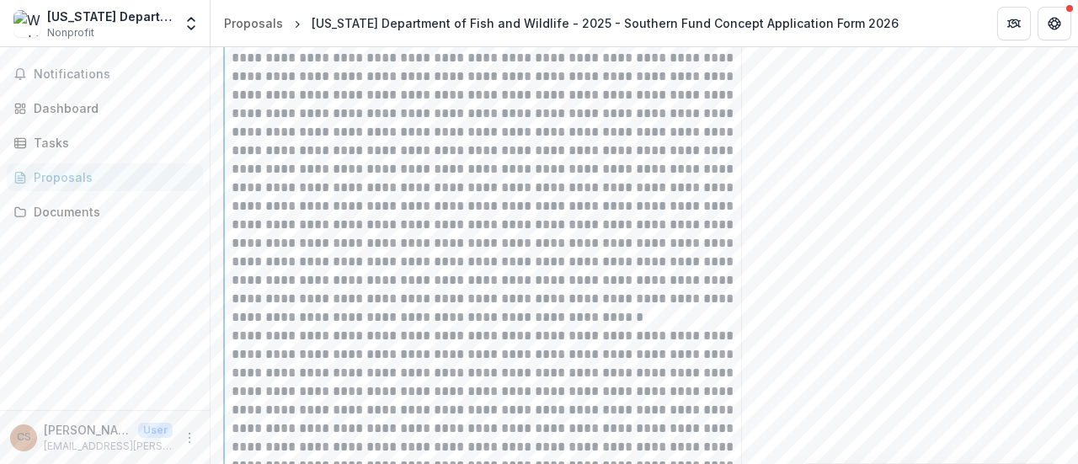
scroll to position [807, 0]
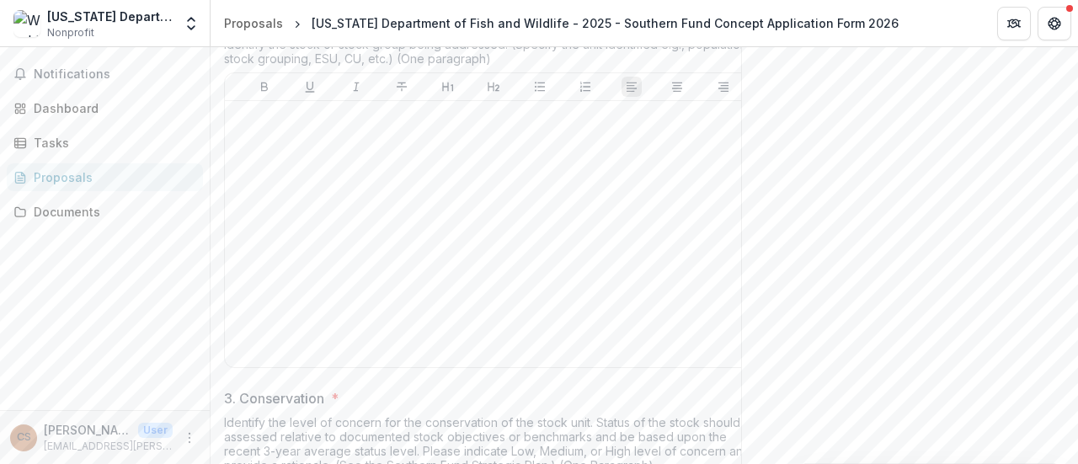
scroll to position [1177, 0]
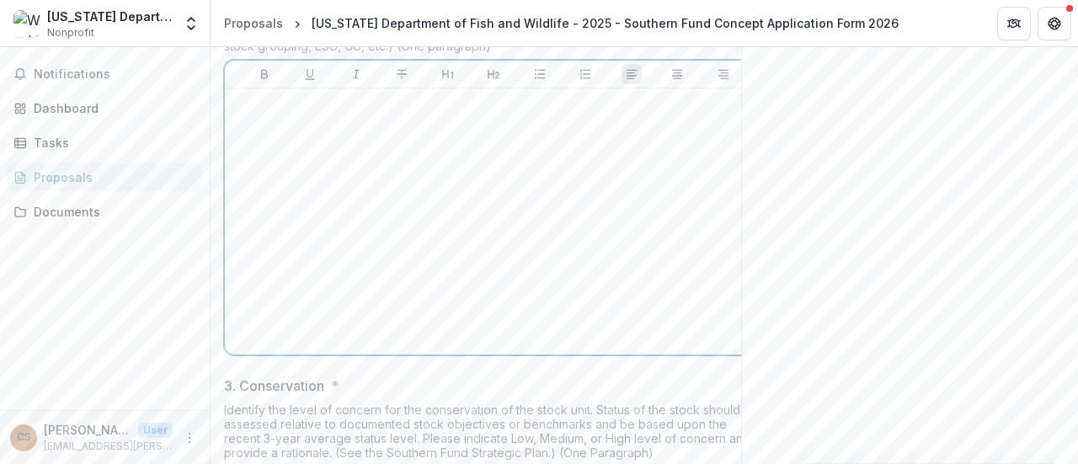
click at [268, 114] on p at bounding box center [494, 104] width 524 height 19
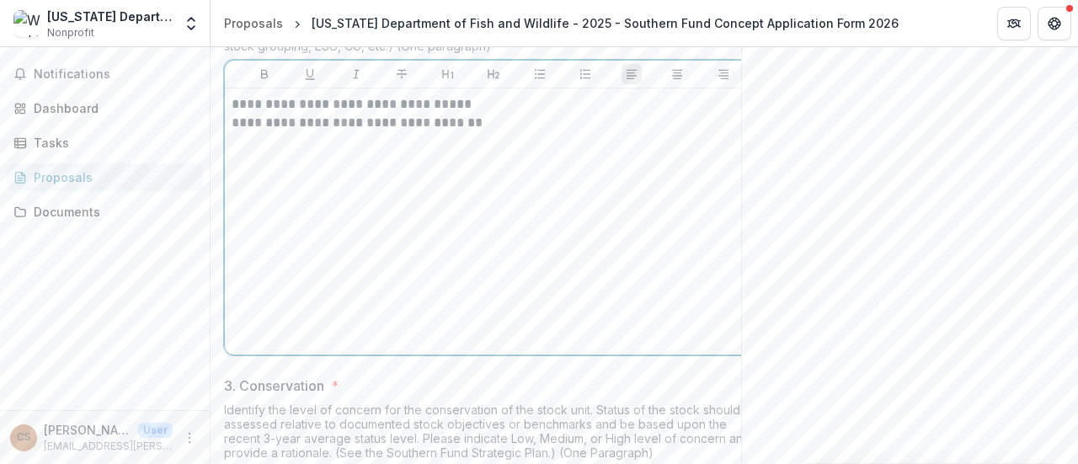
click at [288, 294] on div "**********" at bounding box center [494, 221] width 524 height 253
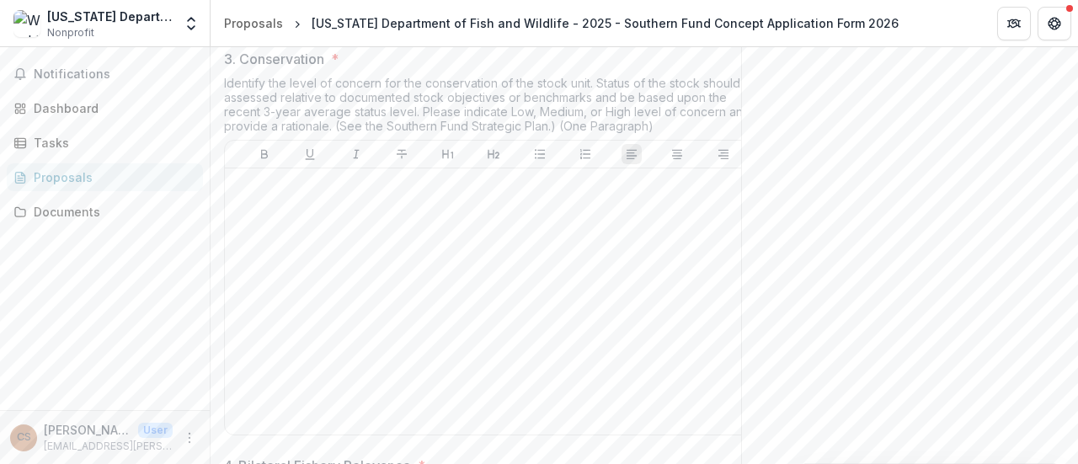
scroll to position [1514, 0]
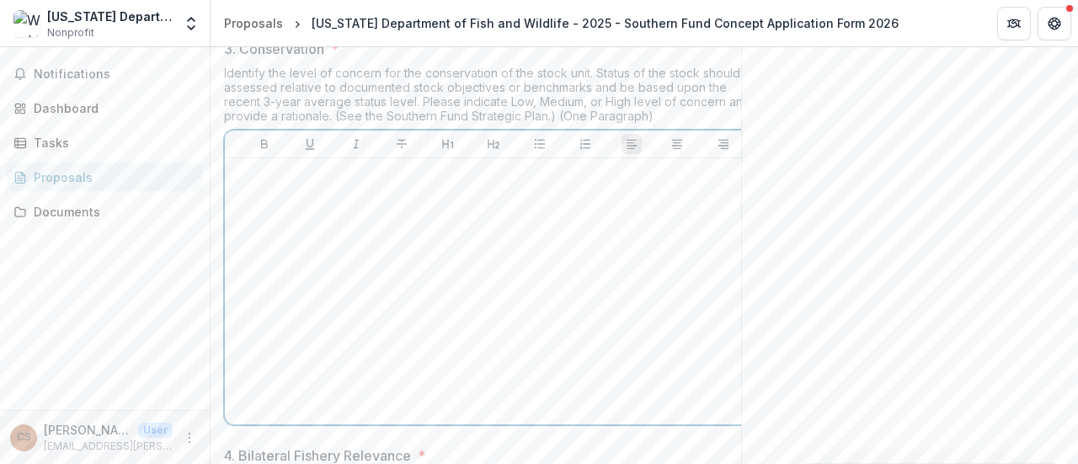
click at [366, 339] on div at bounding box center [494, 291] width 524 height 253
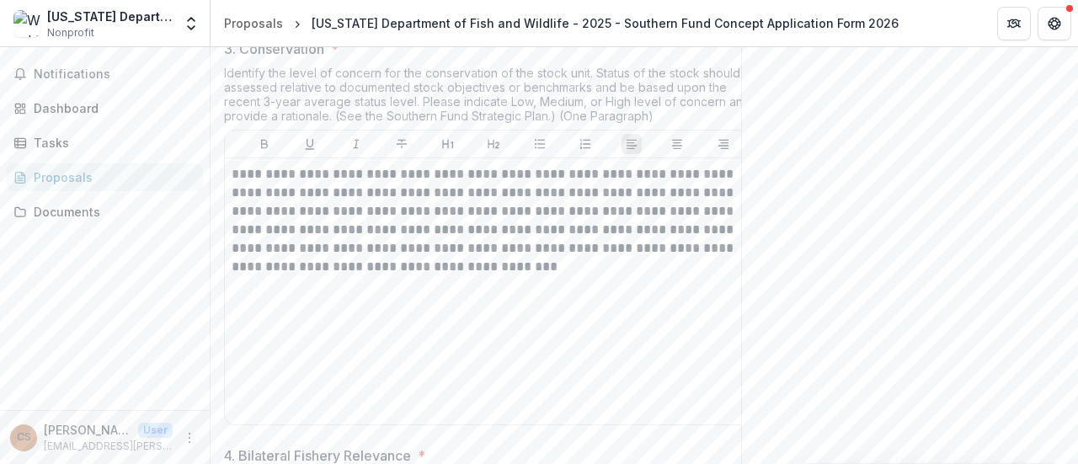
click at [816, 318] on div "Send comments or questions to Pacific Salmon Commission in the box below. Pacif…" at bounding box center [909, 244] width 337 height 3422
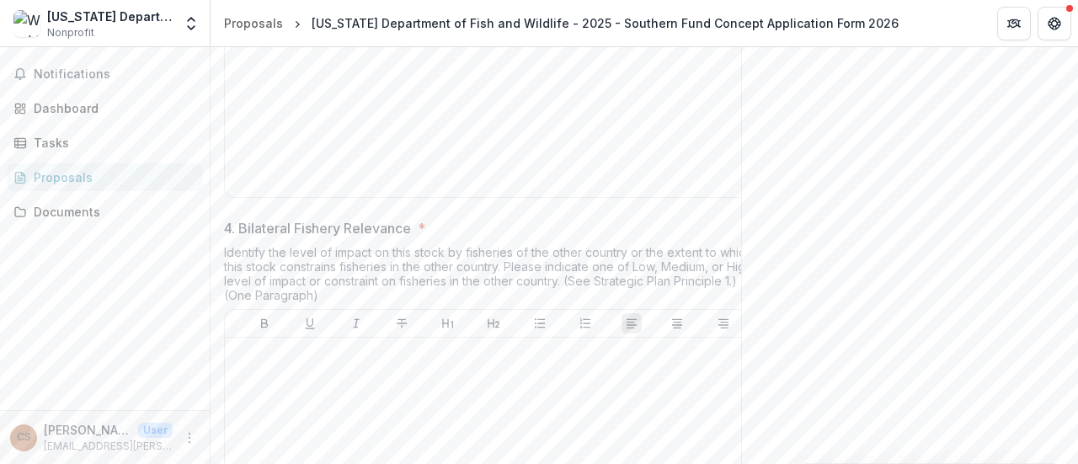
scroll to position [1918, 0]
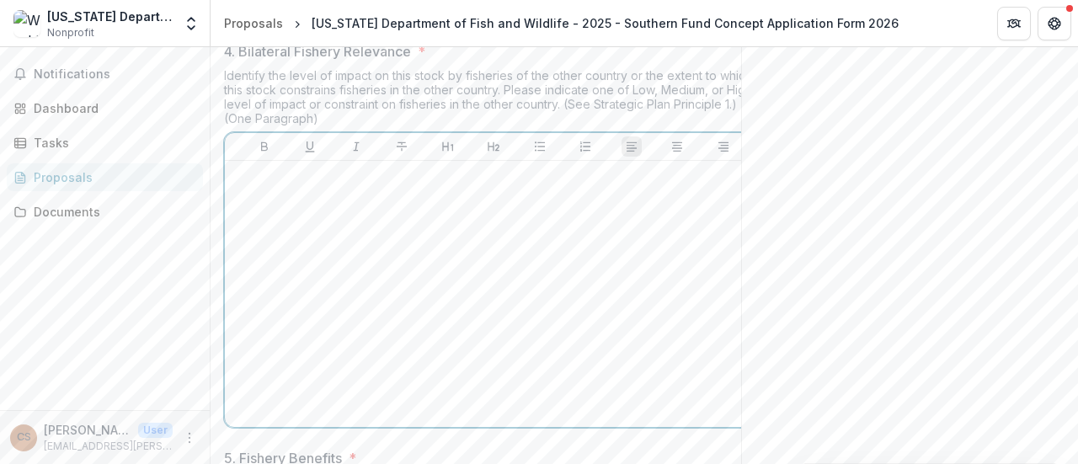
click at [302, 325] on div at bounding box center [494, 294] width 524 height 253
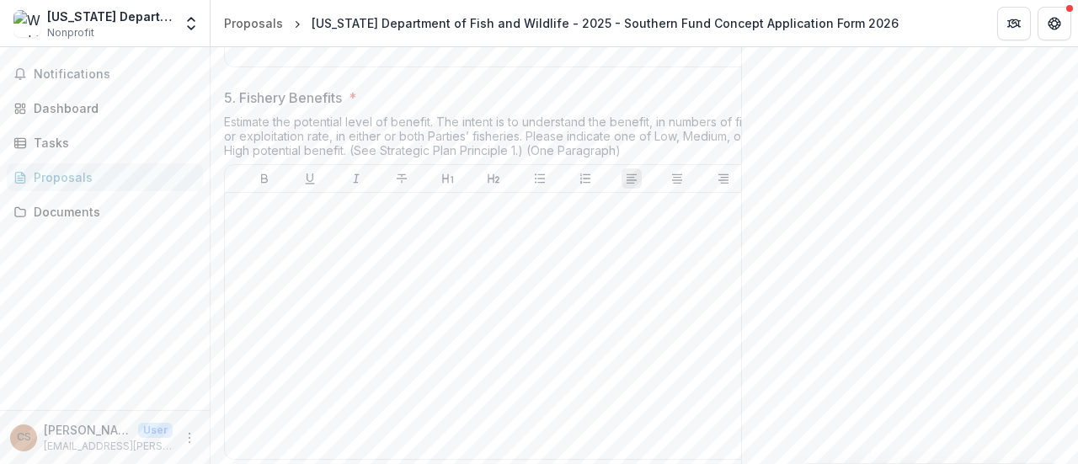
scroll to position [2356, 0]
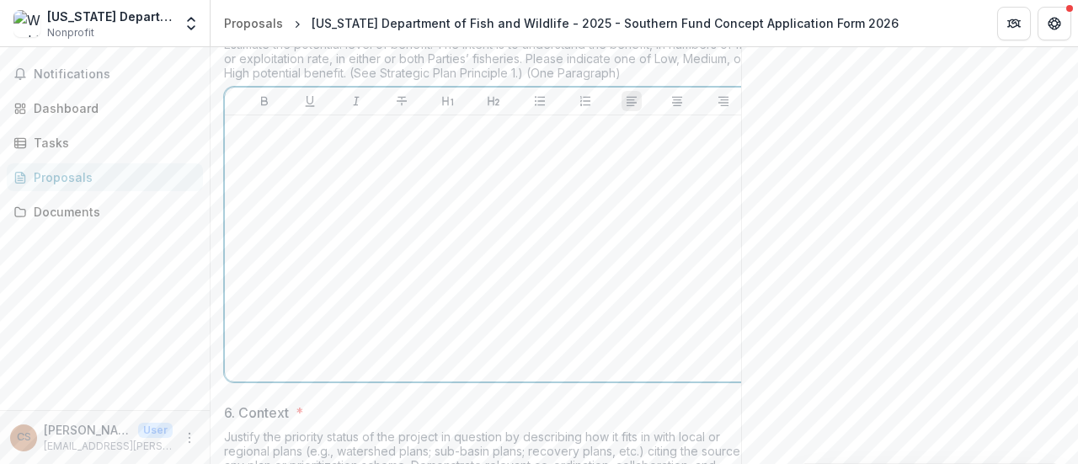
click at [286, 294] on div at bounding box center [494, 248] width 524 height 253
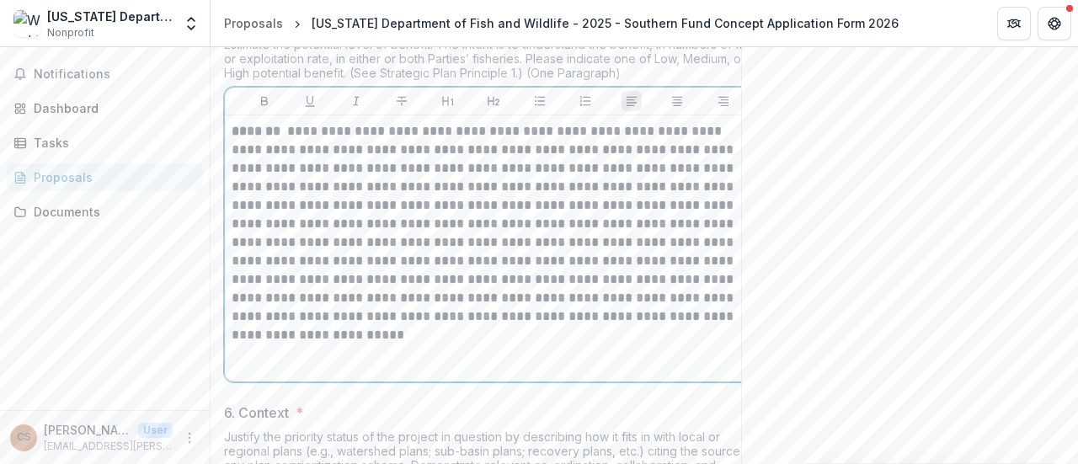
scroll to position [2371, 0]
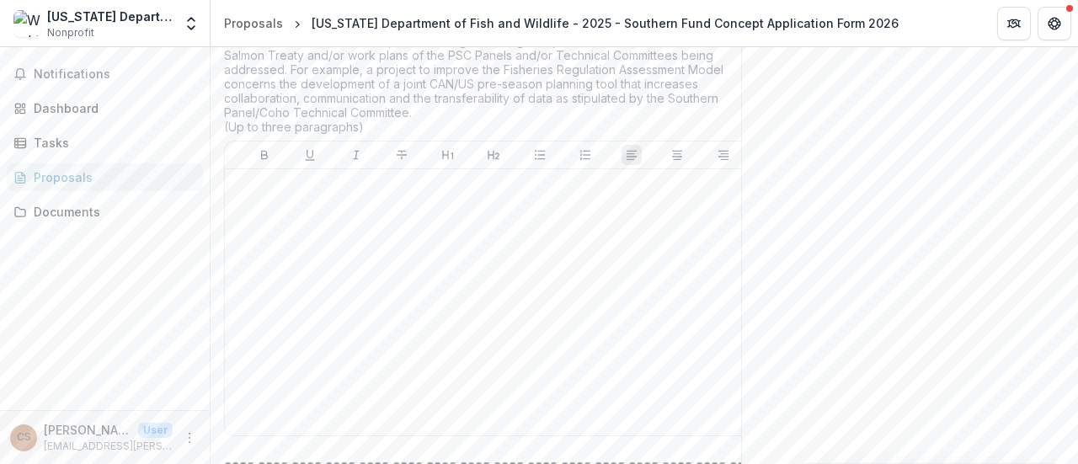
scroll to position [2842, 0]
click at [271, 189] on p at bounding box center [494, 180] width 524 height 19
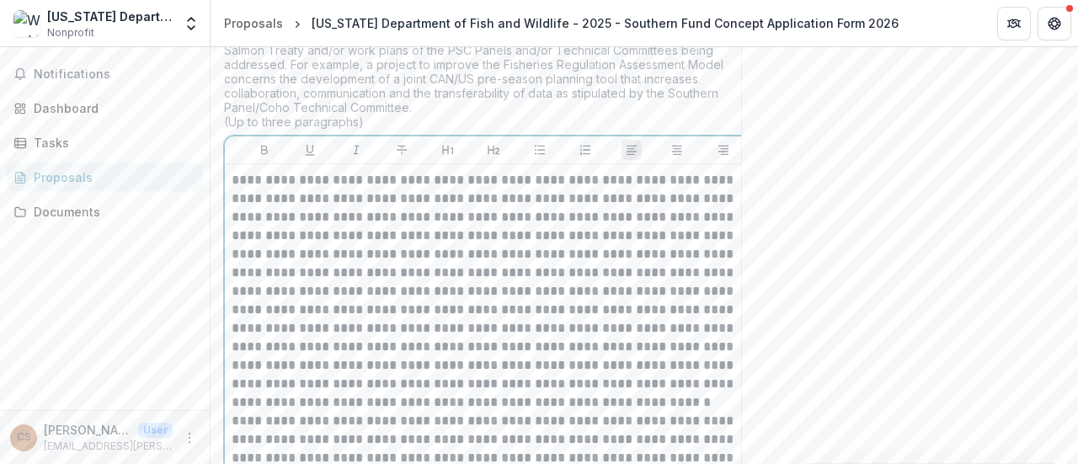
scroll to position [4921, 0]
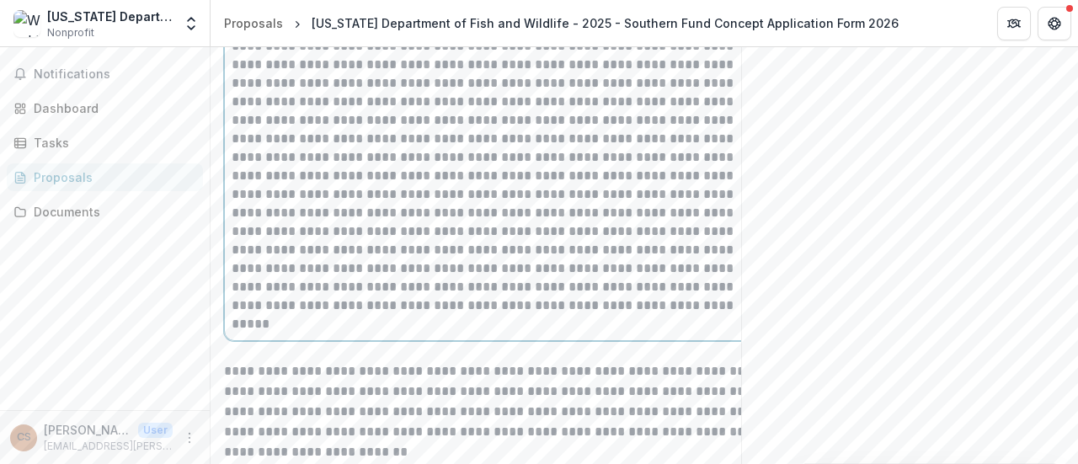
click at [543, 333] on p at bounding box center [494, 138] width 525 height 389
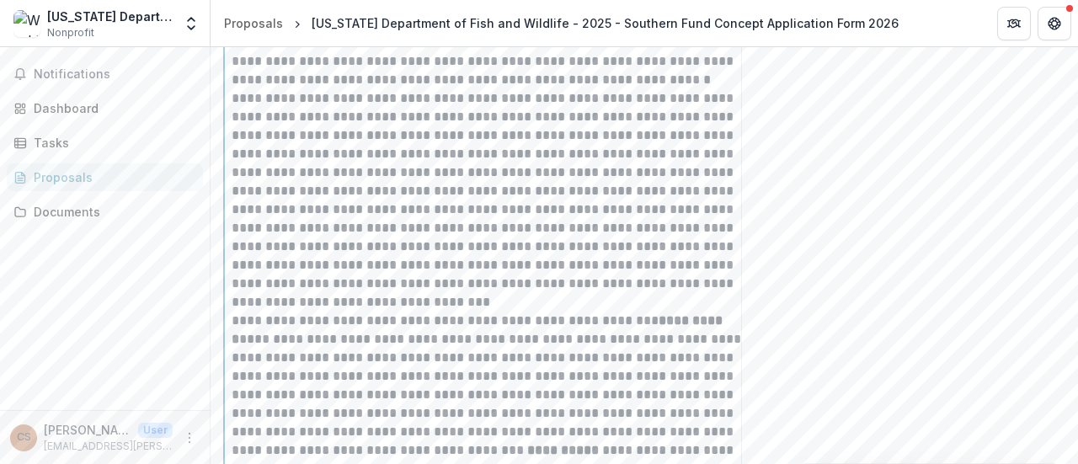
scroll to position [3091, 0]
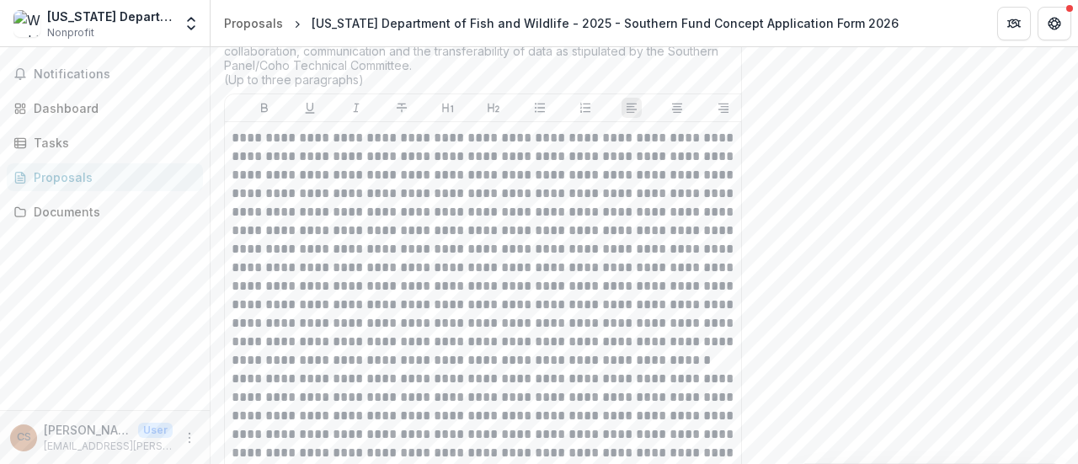
scroll to position [2889, 0]
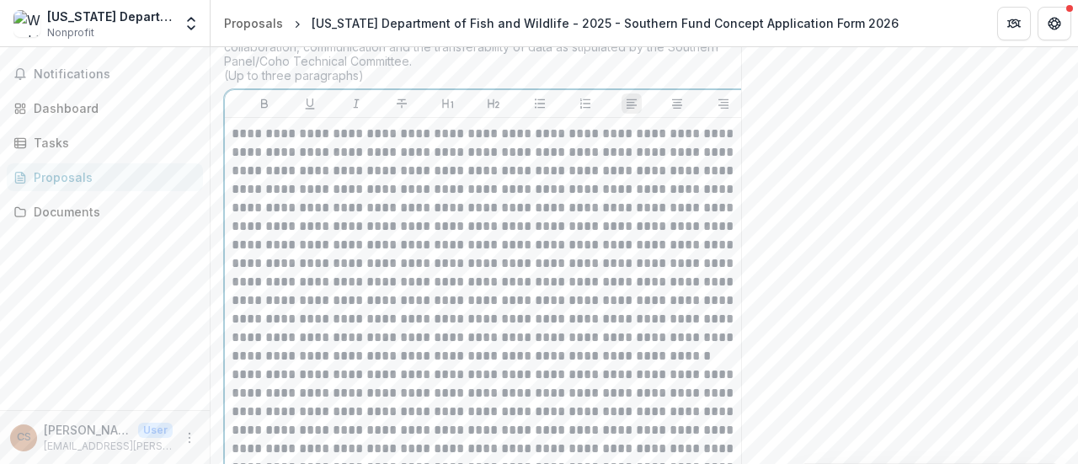
click at [424, 365] on p "**********" at bounding box center [494, 245] width 525 height 241
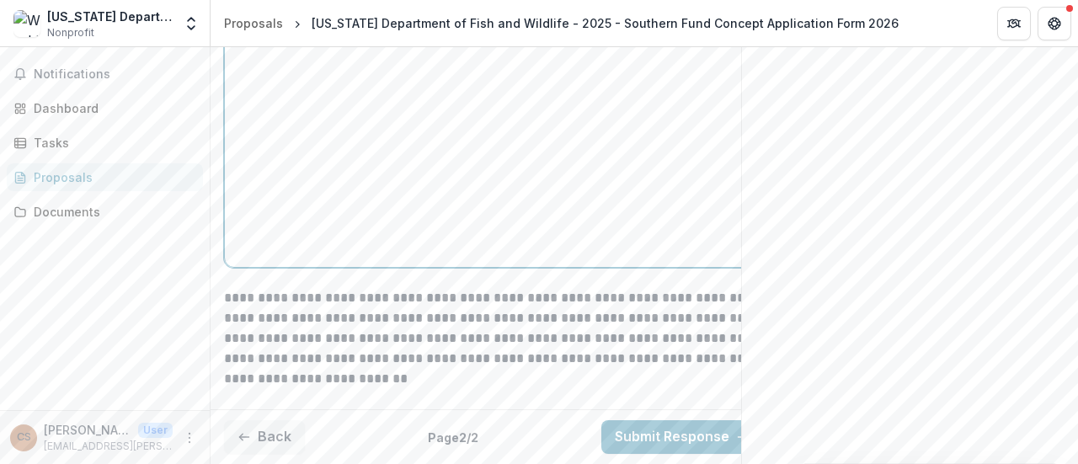
scroll to position [3091, 0]
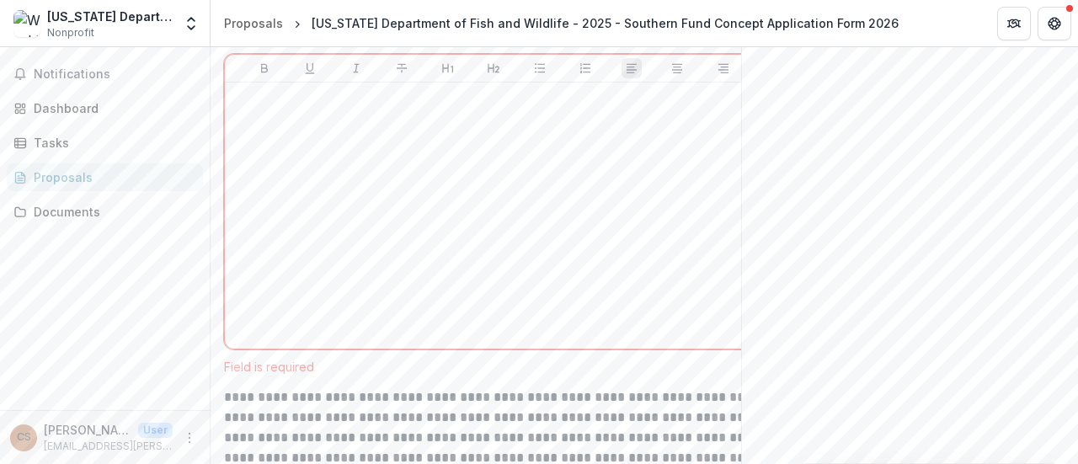
scroll to position [2922, 0]
click at [371, 281] on div at bounding box center [494, 217] width 524 height 253
click at [249, 109] on p at bounding box center [494, 100] width 525 height 19
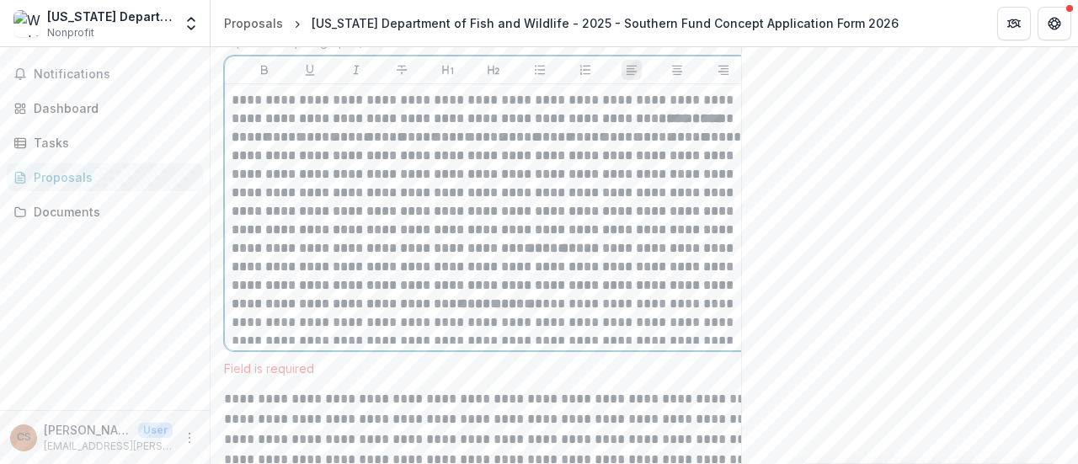
scroll to position [3328, 0]
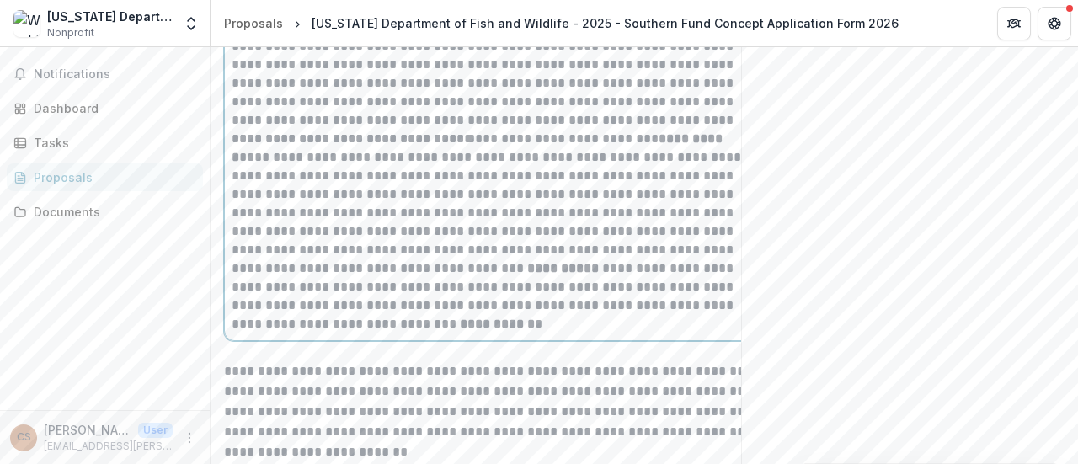
click at [232, 264] on p "**********" at bounding box center [494, 232] width 525 height 204
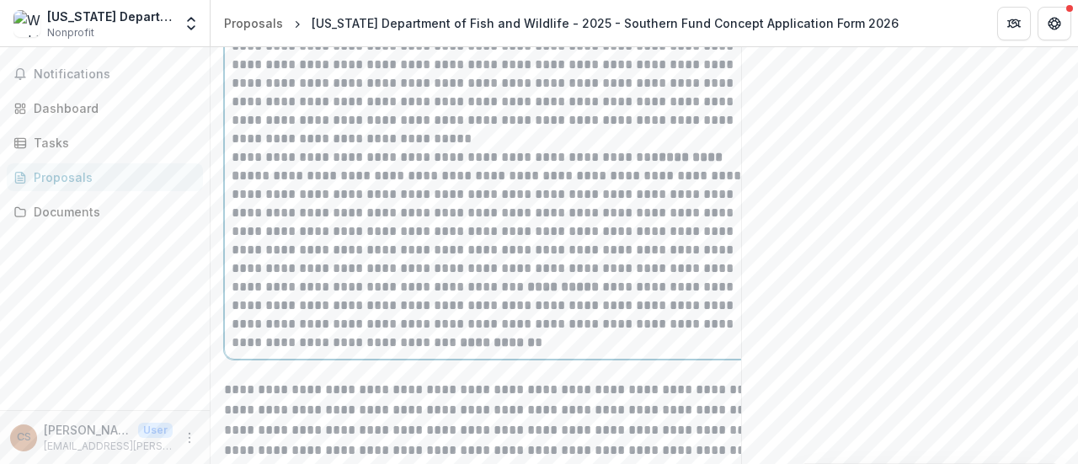
click at [468, 329] on p "**********" at bounding box center [494, 250] width 525 height 204
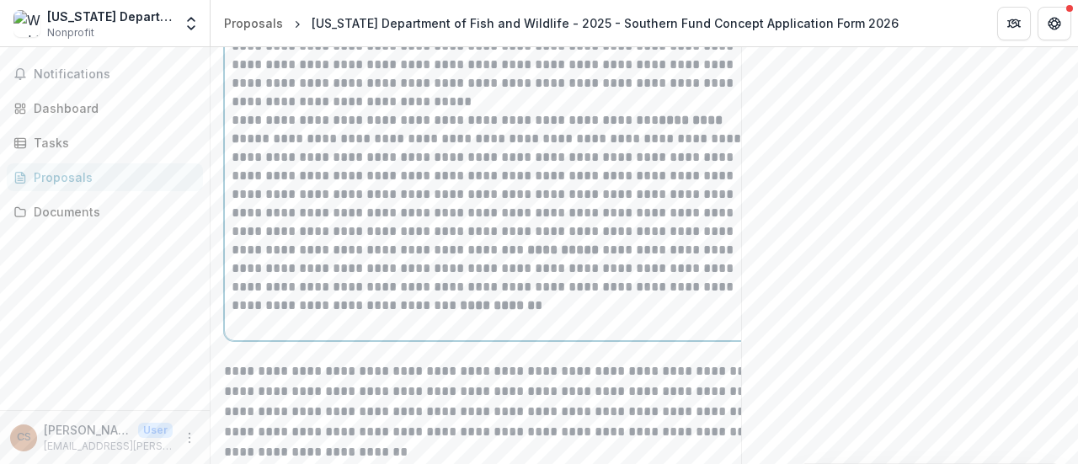
scroll to position [3384, 0]
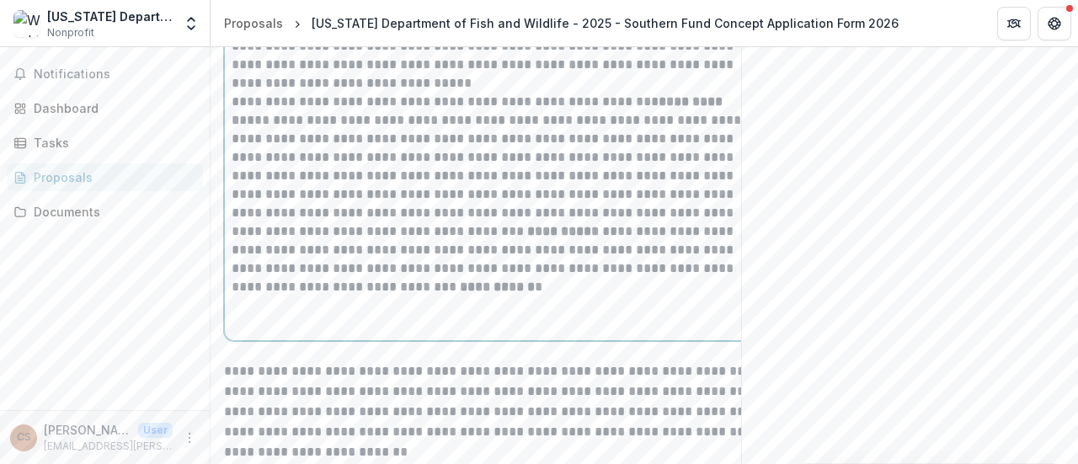
click at [236, 315] on p at bounding box center [494, 305] width 524 height 19
click at [325, 315] on p at bounding box center [494, 305] width 524 height 19
click at [269, 296] on p "**********" at bounding box center [494, 195] width 525 height 204
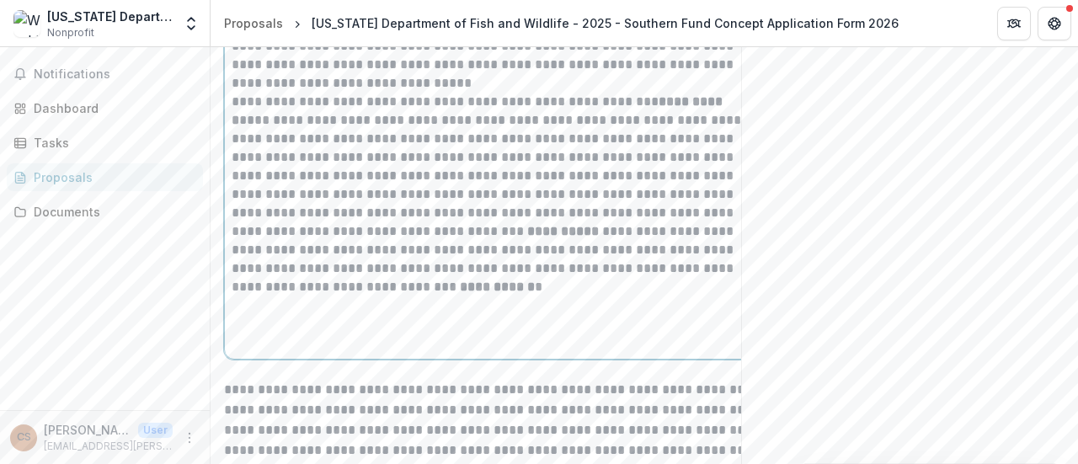
click at [386, 296] on p "**********" at bounding box center [494, 195] width 525 height 204
click at [402, 296] on p "**********" at bounding box center [494, 195] width 525 height 204
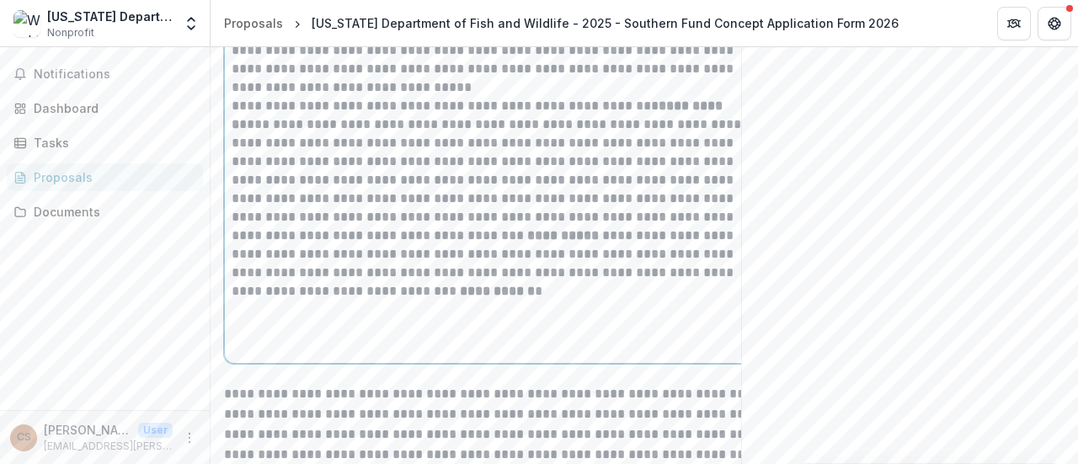
scroll to position [3398, 0]
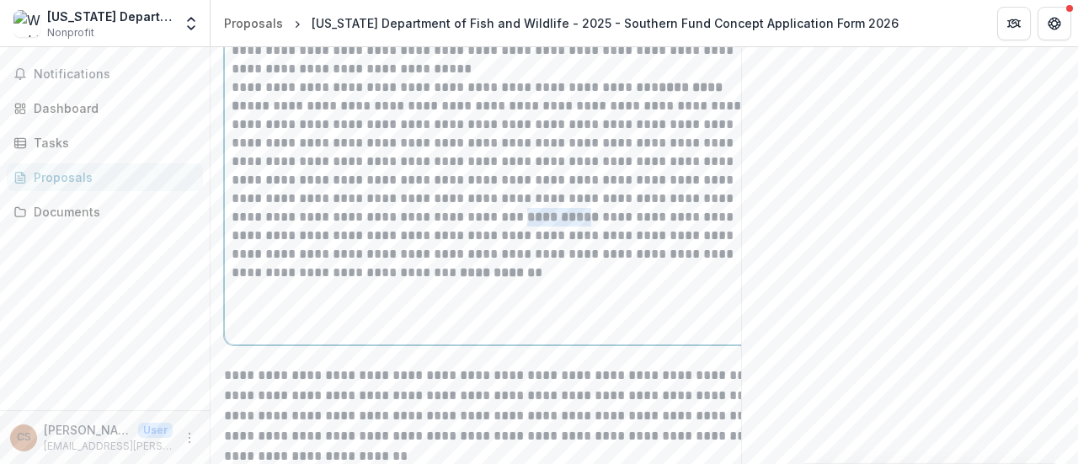
drag, startPoint x: 375, startPoint y: 349, endPoint x: 320, endPoint y: 350, distance: 55.6
click at [320, 282] on p "**********" at bounding box center [494, 180] width 525 height 204
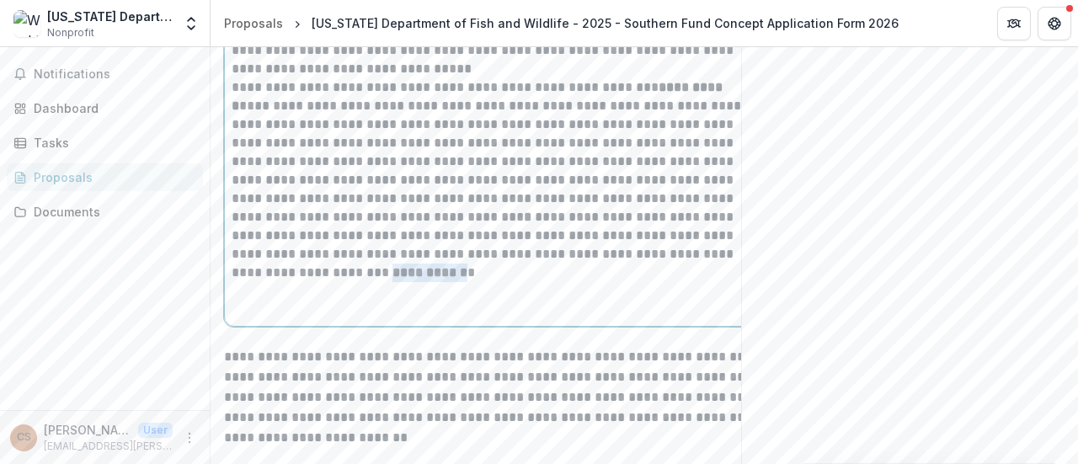
drag, startPoint x: 685, startPoint y: 381, endPoint x: 619, endPoint y: 388, distance: 66.9
click at [619, 264] on p "**********" at bounding box center [494, 170] width 525 height 185
click at [620, 264] on p "**********" at bounding box center [494, 170] width 525 height 185
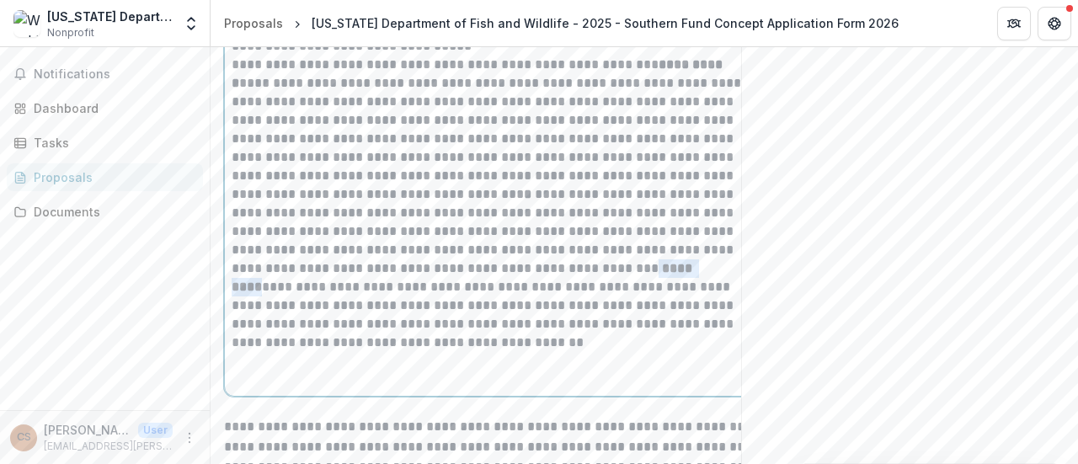
drag, startPoint x: 413, startPoint y: 396, endPoint x: 354, endPoint y: 396, distance: 58.9
click at [354, 333] on p "**********" at bounding box center [494, 195] width 525 height 278
click at [492, 333] on p "**********" at bounding box center [494, 195] width 525 height 278
click at [621, 352] on p at bounding box center [494, 342] width 524 height 19
click at [627, 333] on p "**********" at bounding box center [494, 195] width 525 height 278
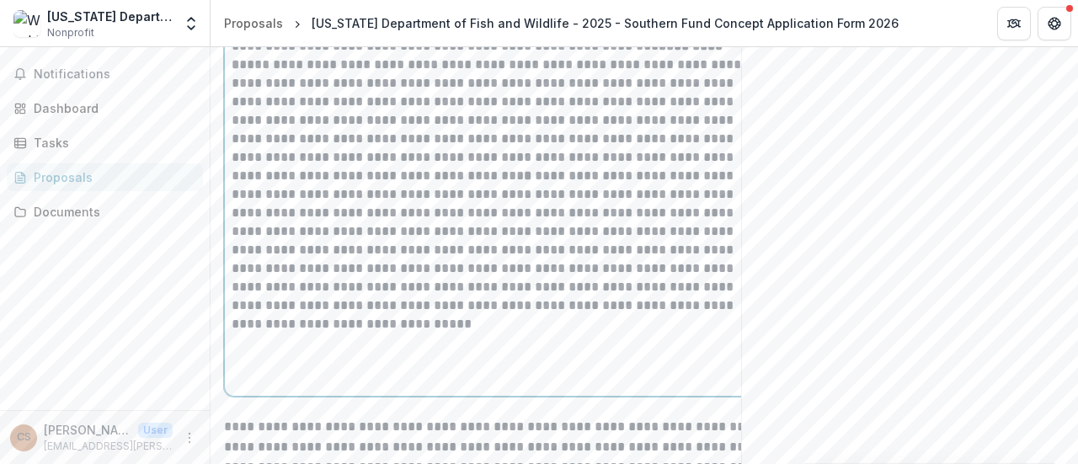
scroll to position [3458, 0]
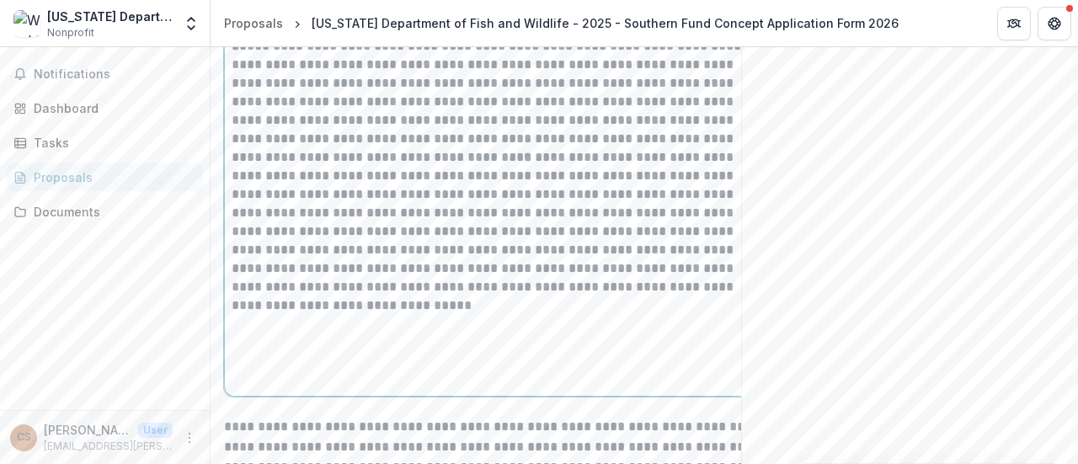
click at [240, 333] on p at bounding box center [494, 324] width 525 height 19
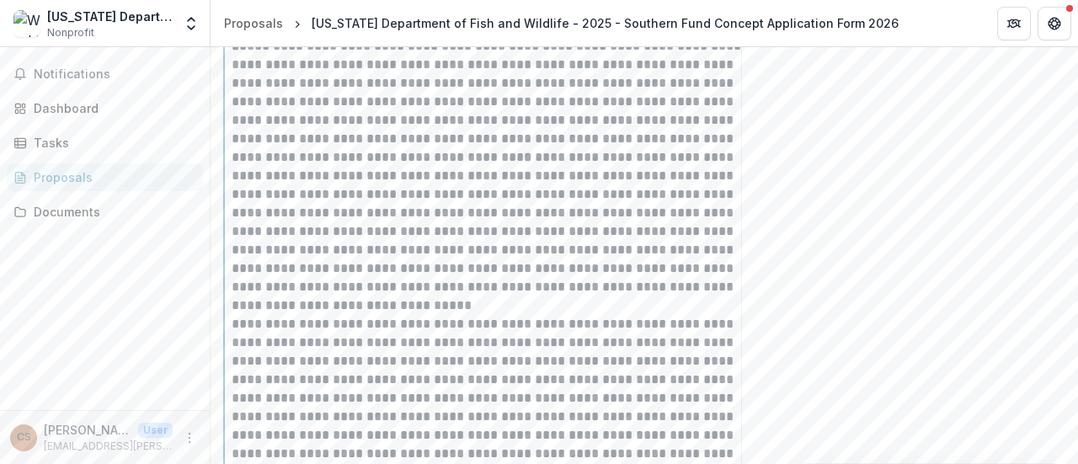
scroll to position [3810, 0]
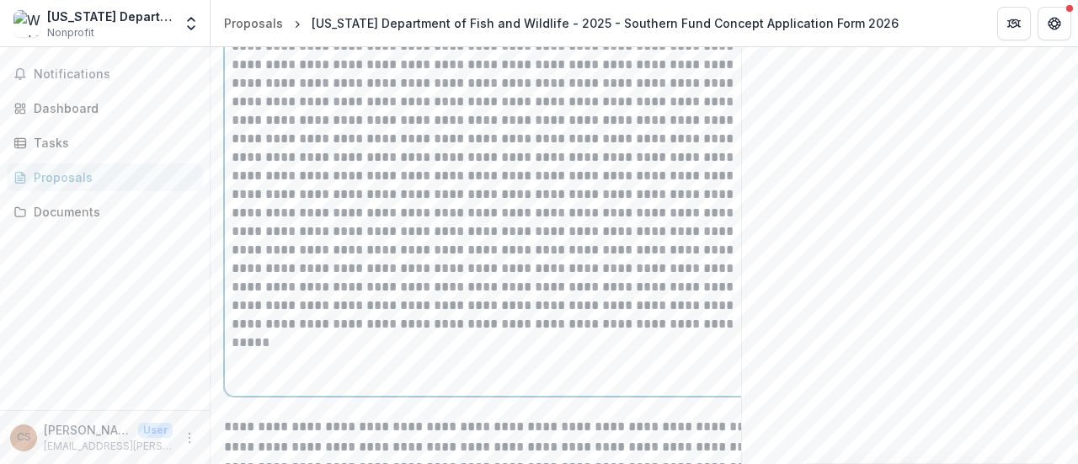
click at [240, 333] on p at bounding box center [494, 148] width 525 height 370
click at [357, 253] on p at bounding box center [494, 148] width 525 height 370
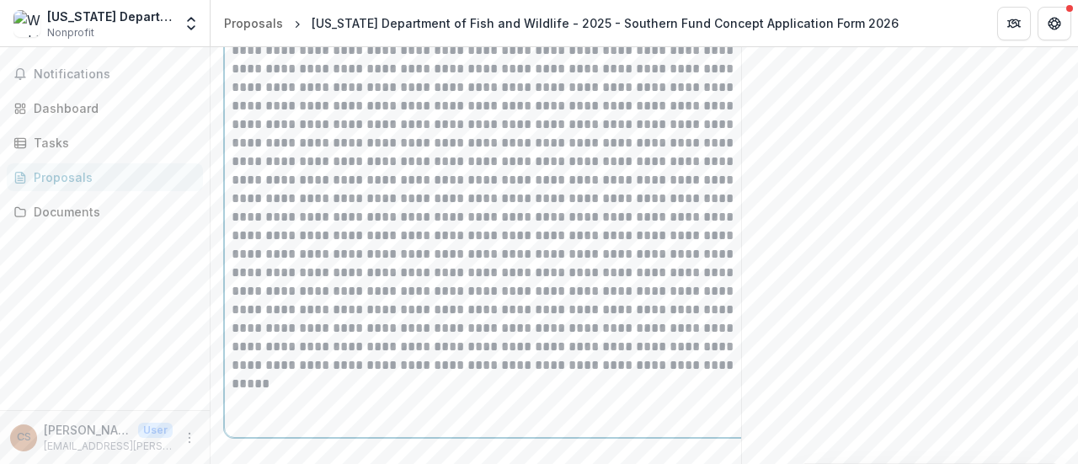
scroll to position [3861, 0]
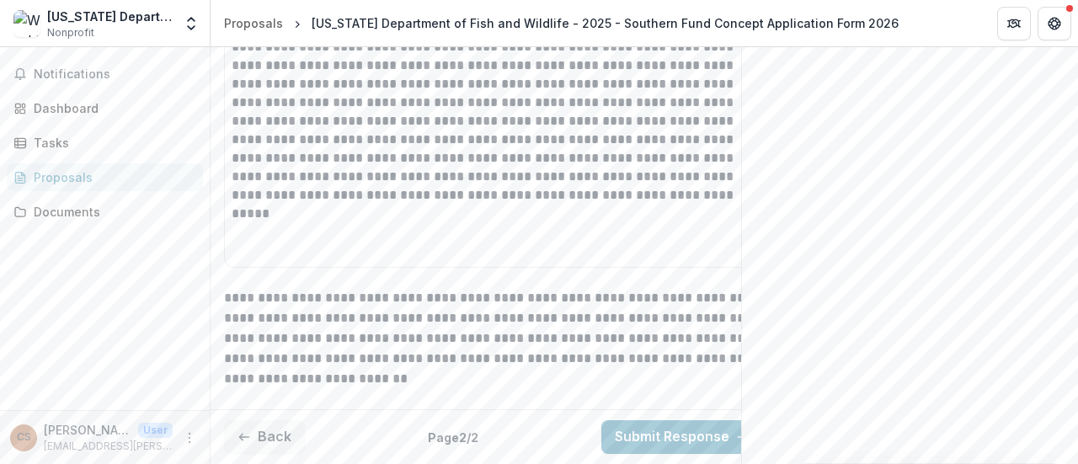
scroll to position [4078, 0]
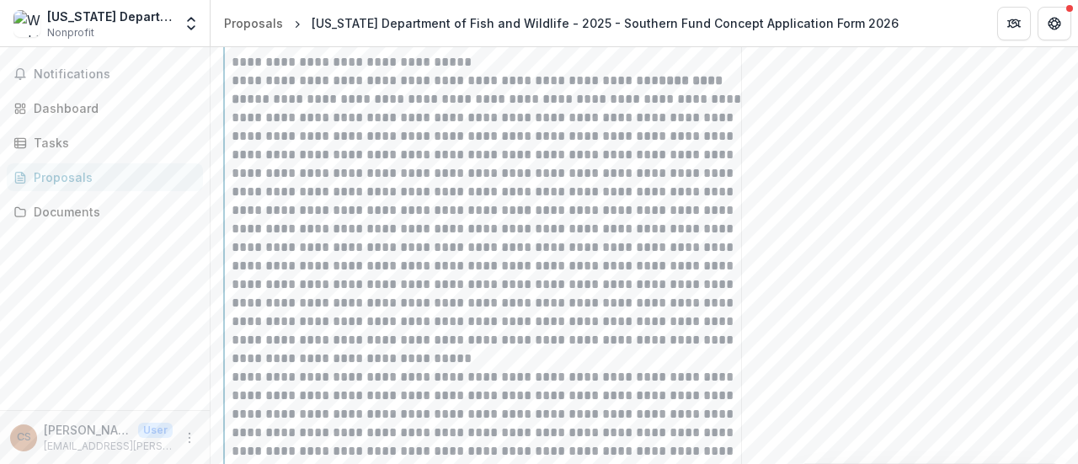
scroll to position [3865, 0]
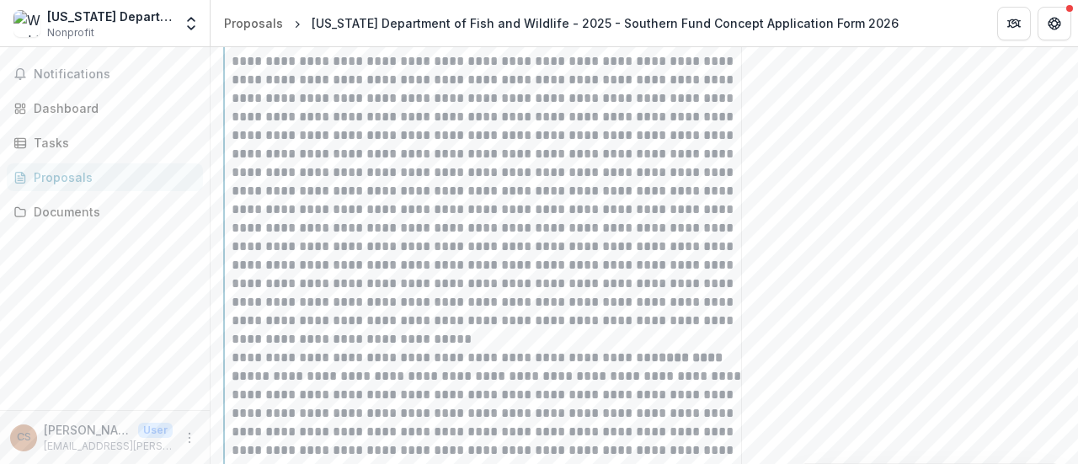
scroll to position [3091, 0]
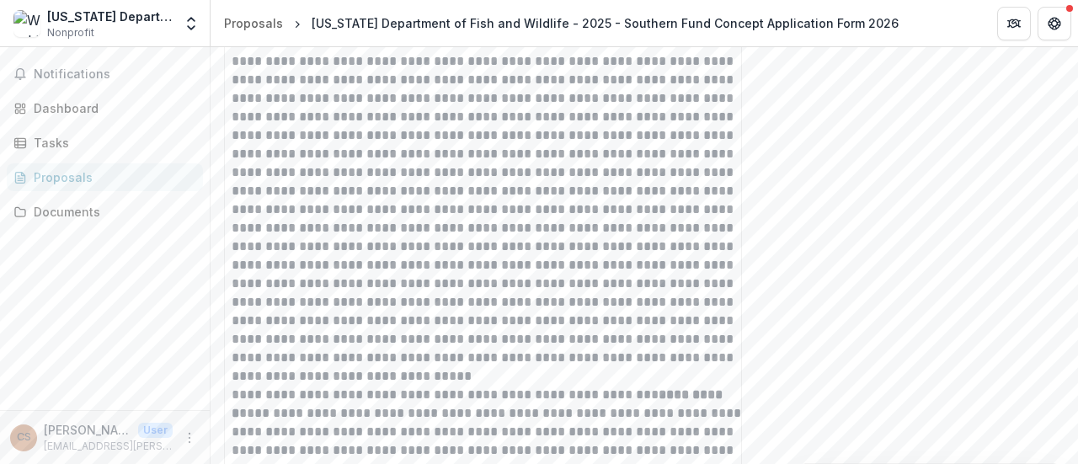
click at [443, 210] on p at bounding box center [494, 145] width 525 height 445
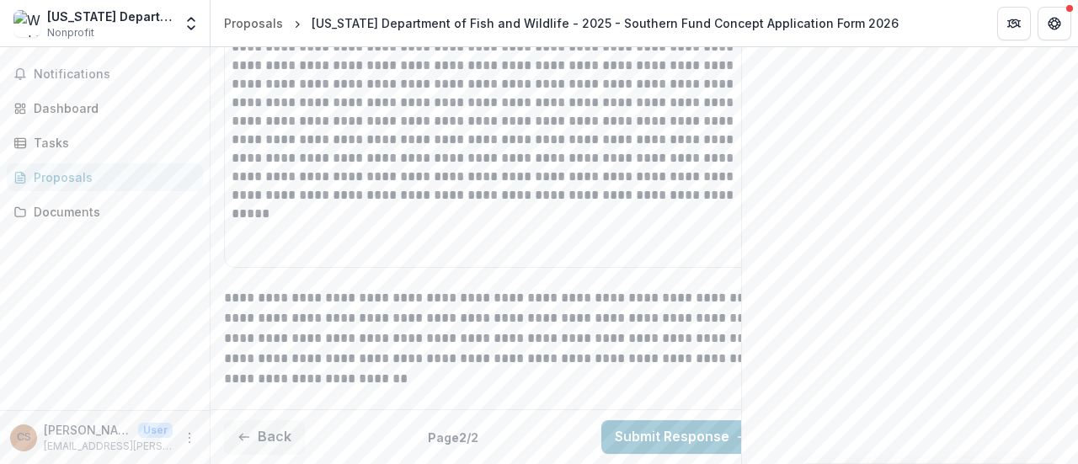
scroll to position [4078, 0]
click at [255, 425] on button "Back" at bounding box center [264, 437] width 81 height 34
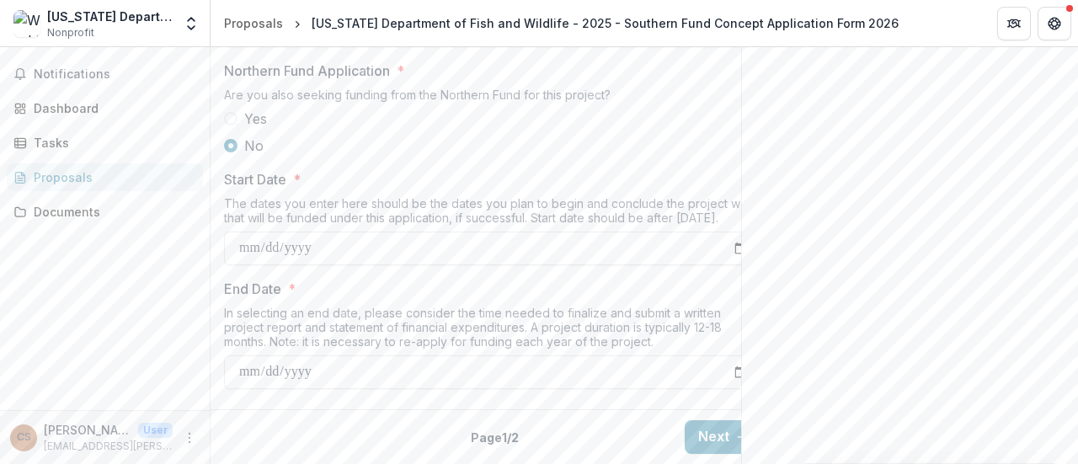
scroll to position [2128, 0]
click at [698, 423] on button "Next" at bounding box center [723, 437] width 78 height 34
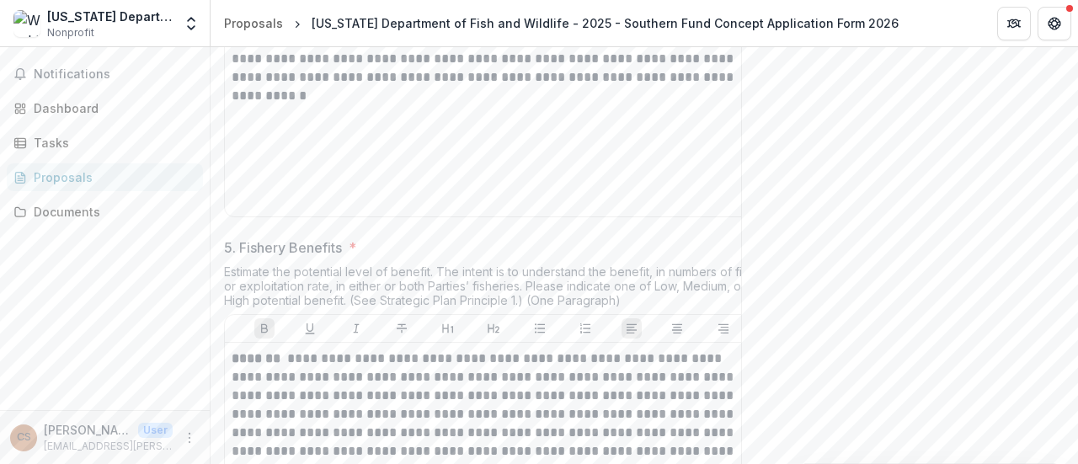
click at [842, 344] on div "Send comments or questions to Pacific Salmon Commission in the box below. Pacif…" at bounding box center [909, 96] width 337 height 4355
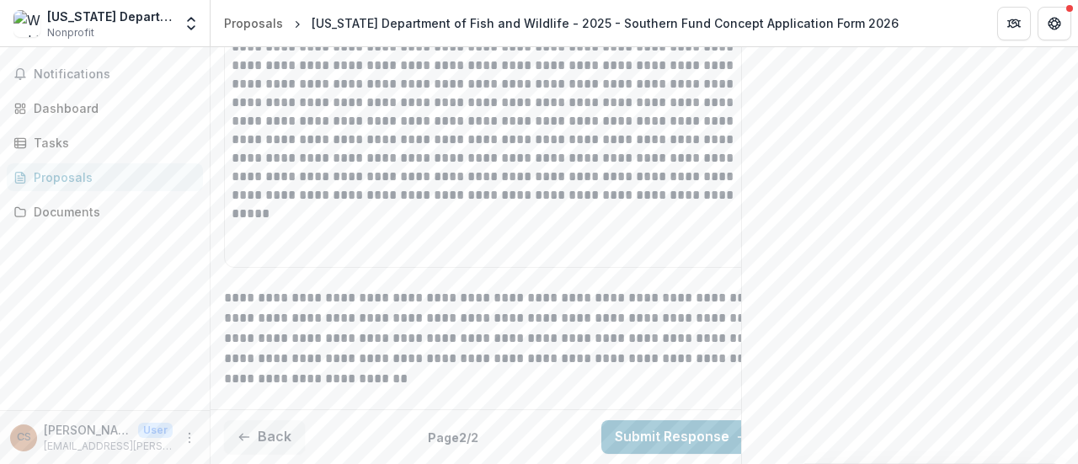
scroll to position [4078, 0]
click at [636, 420] on button "Submit Response" at bounding box center [682, 437] width 162 height 34
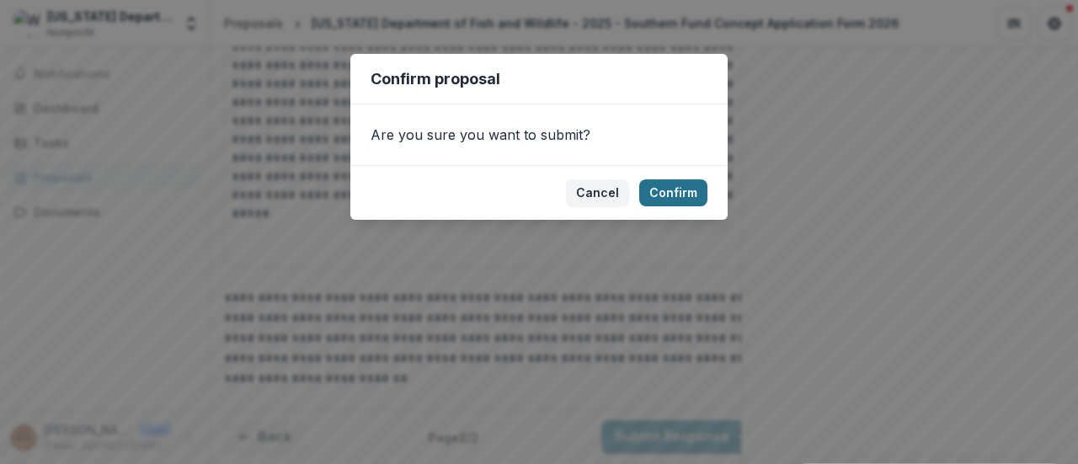
click at [663, 194] on button "Confirm" at bounding box center [673, 192] width 68 height 27
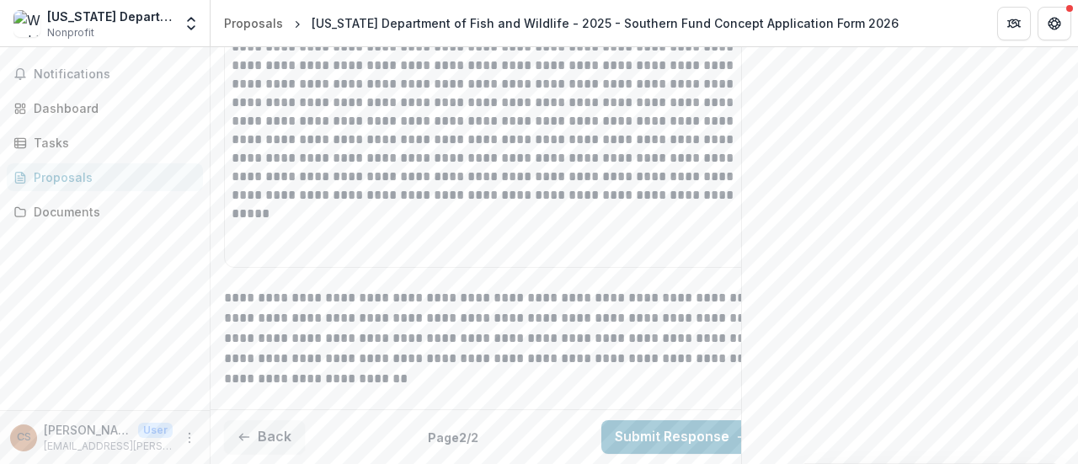
scroll to position [4132, 0]
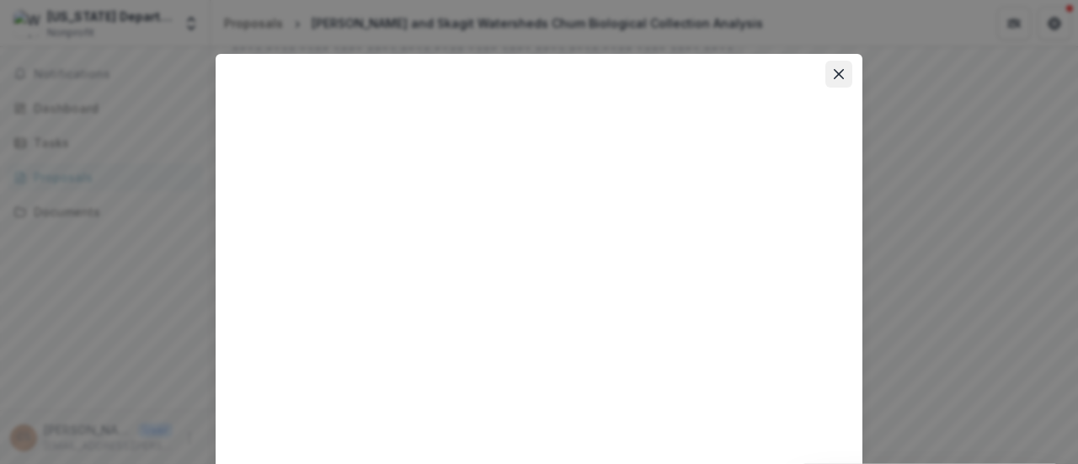
click at [836, 80] on button "Close" at bounding box center [838, 74] width 27 height 27
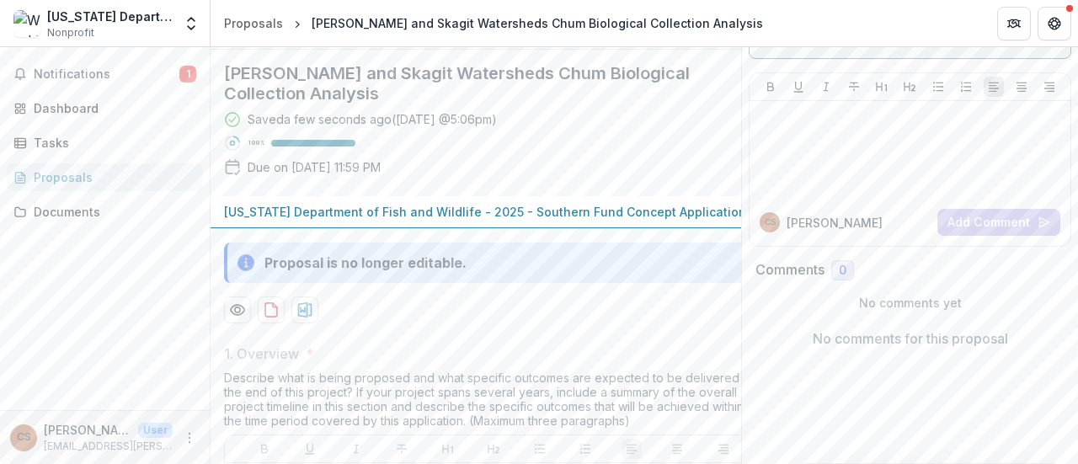
scroll to position [0, 0]
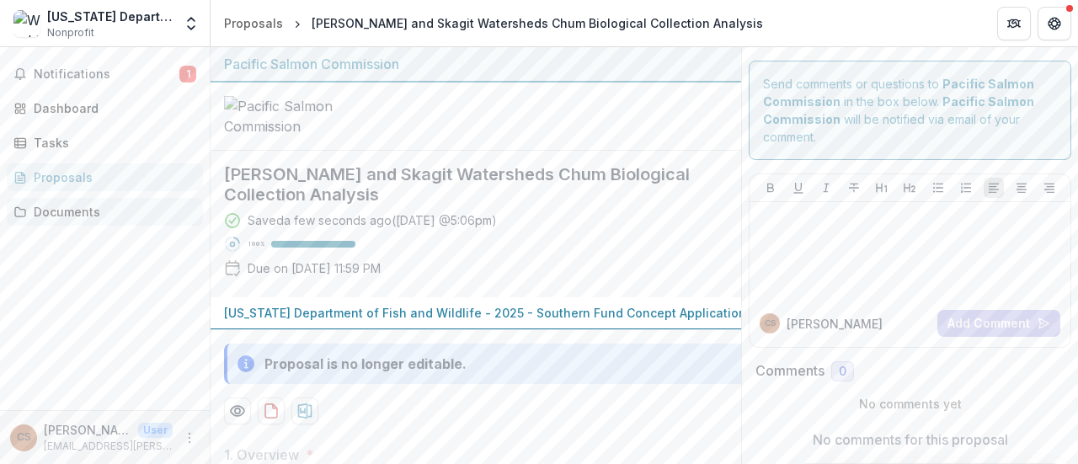
click at [54, 216] on div "Documents" at bounding box center [112, 212] width 156 height 18
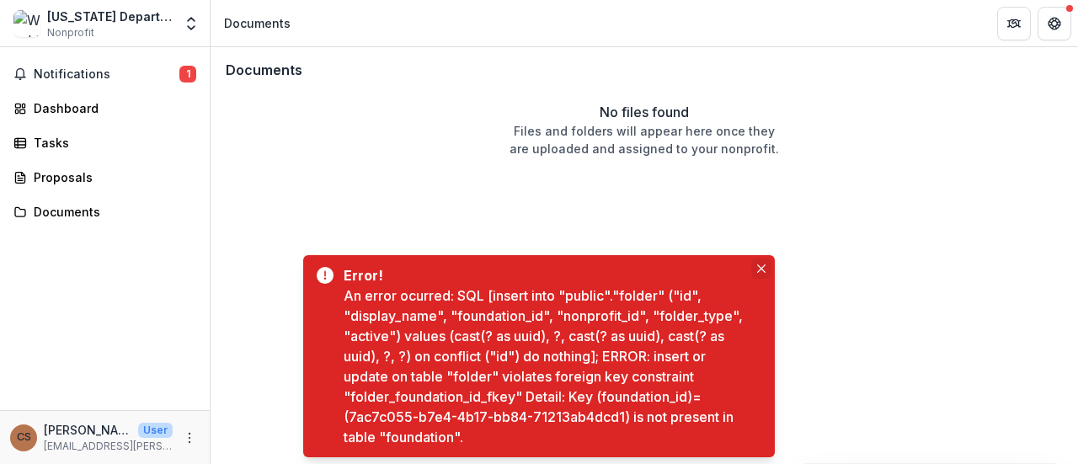
click at [756, 267] on button "Close" at bounding box center [761, 268] width 20 height 20
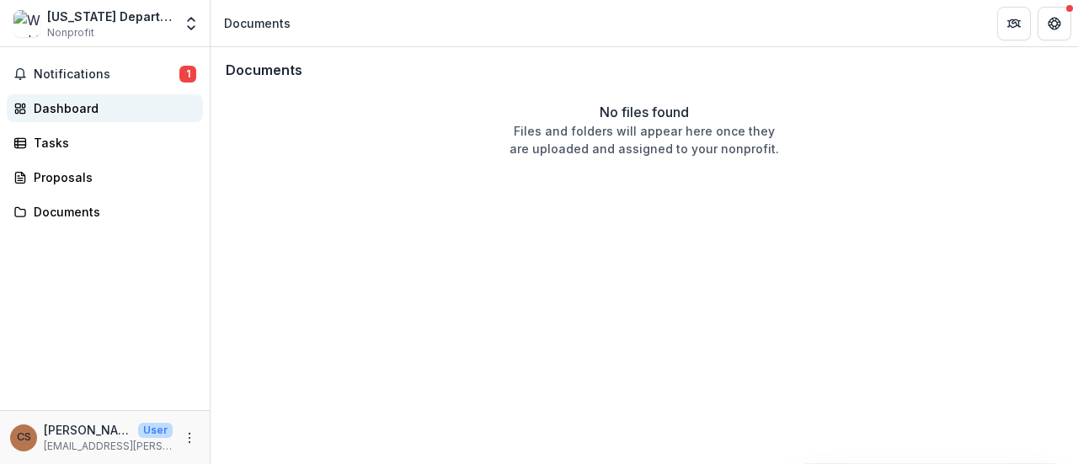
click at [28, 107] on link "Dashboard" at bounding box center [105, 108] width 196 height 28
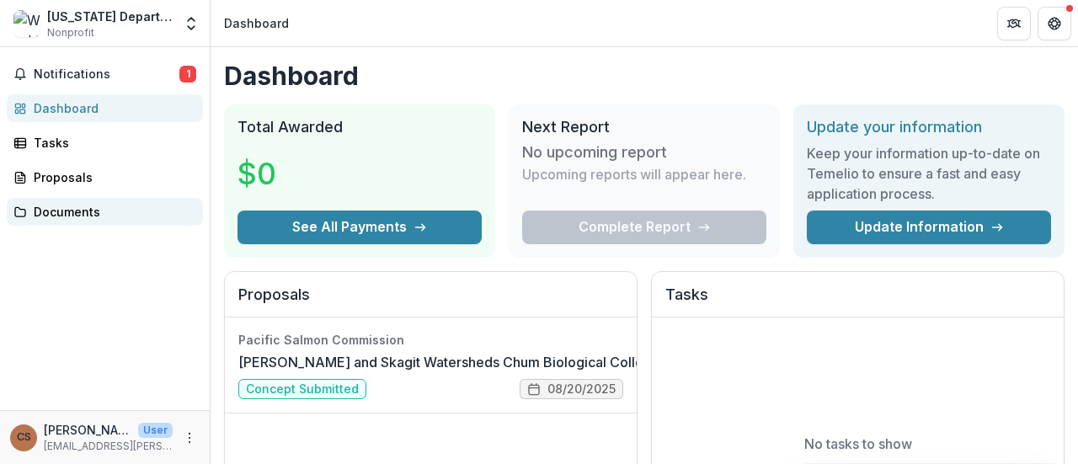
click at [41, 208] on div "Documents" at bounding box center [112, 212] width 156 height 18
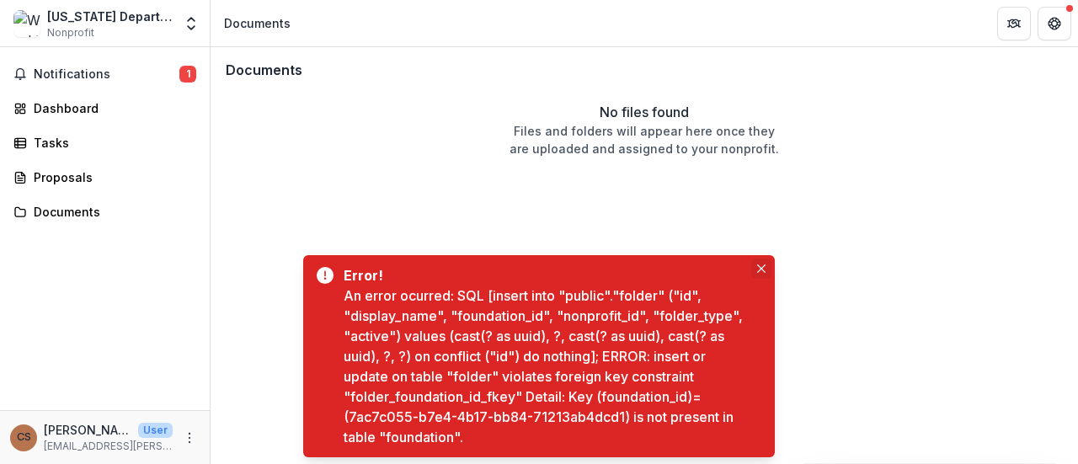
click at [752, 264] on button "Close" at bounding box center [761, 268] width 20 height 20
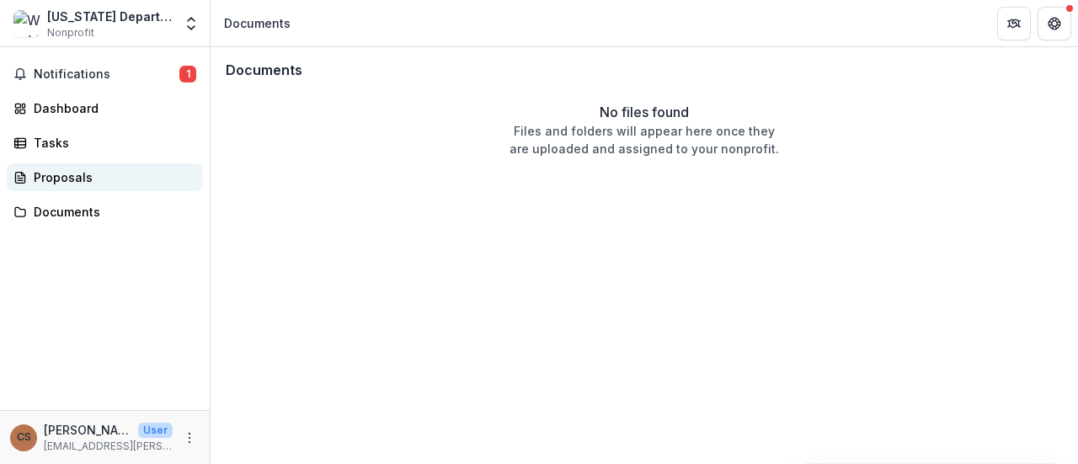
click at [34, 176] on div "Proposals" at bounding box center [112, 177] width 156 height 18
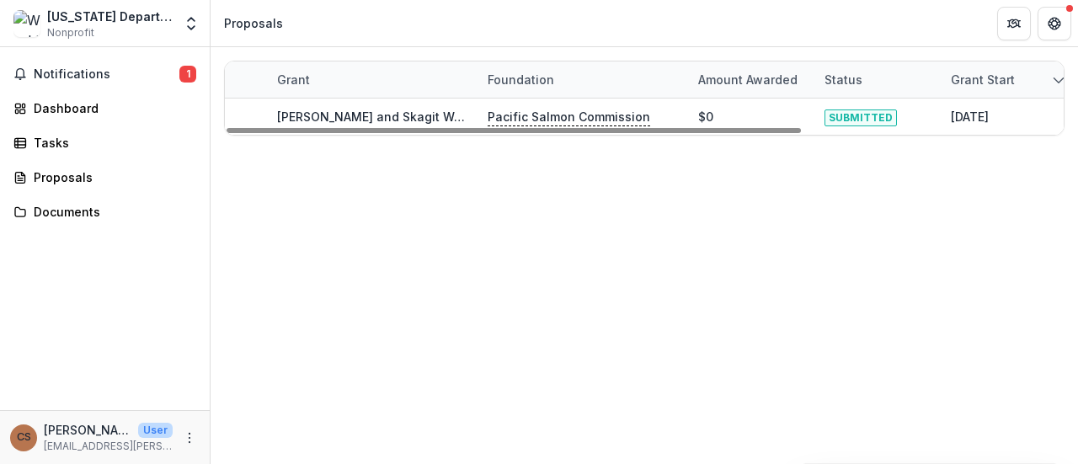
click at [394, 135] on div "Grant Foundation Amount awarded Status Grant start Grant end Due Date Report Du…" at bounding box center [643, 98] width 867 height 102
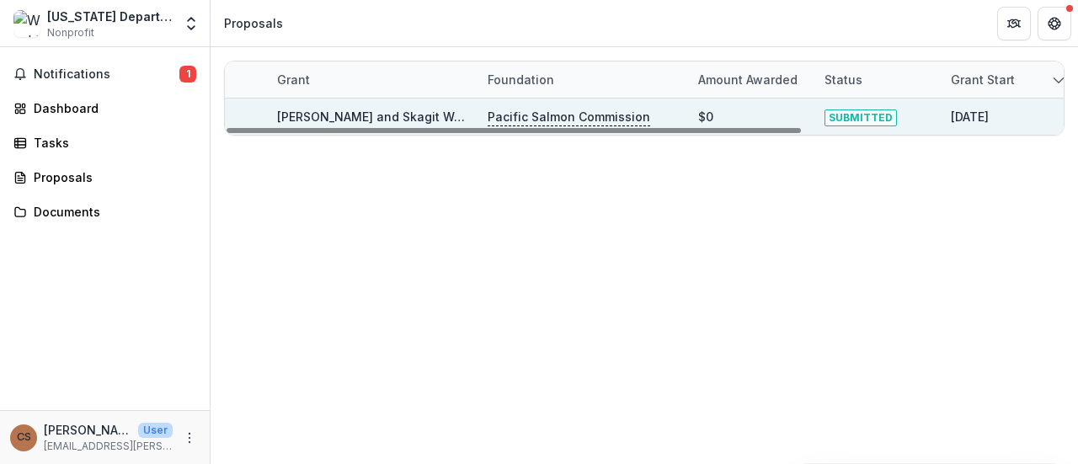
click at [394, 112] on link "Nooksack and Skagit Watersheds Chum Biological Collection Analysis" at bounding box center [502, 116] width 451 height 14
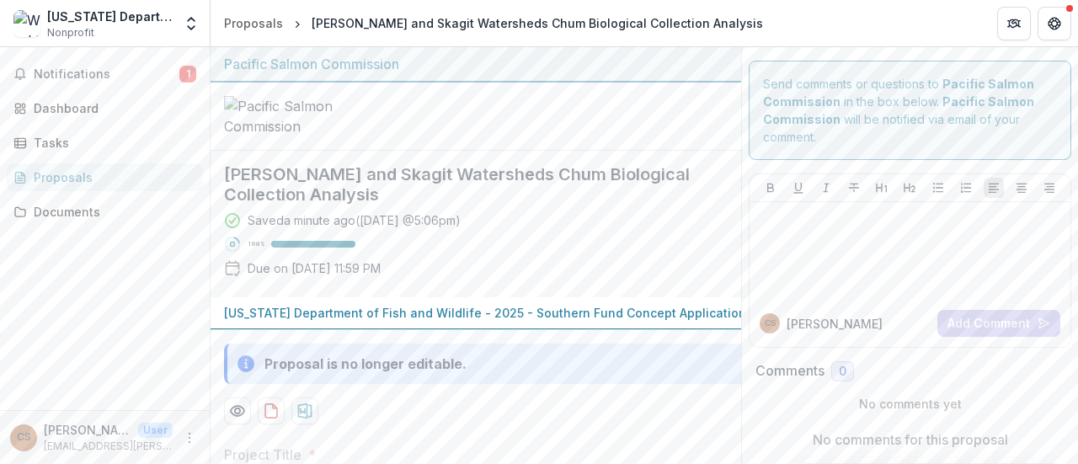
click at [494, 151] on div at bounding box center [475, 117] width 530 height 68
click at [72, 184] on div "Proposals" at bounding box center [112, 177] width 156 height 18
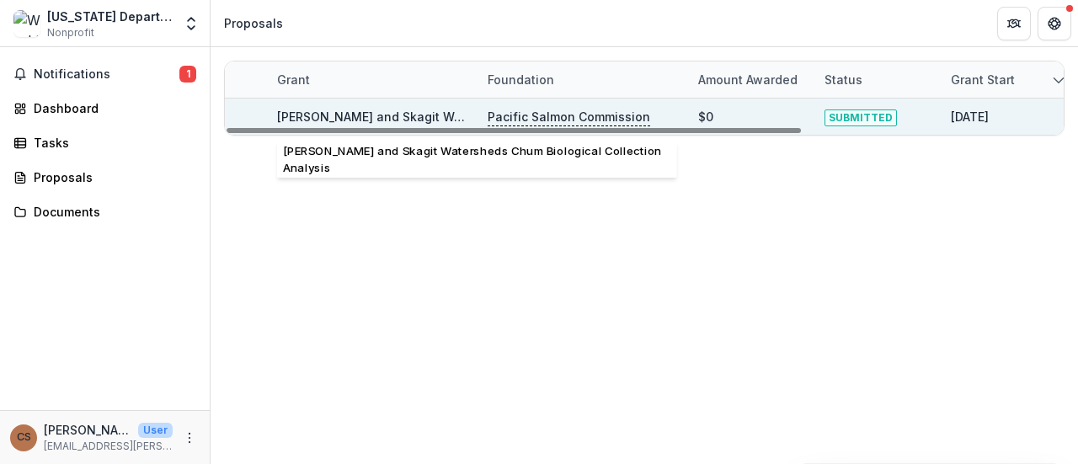
click at [359, 118] on link "Nooksack and Skagit Watersheds Chum Biological Collection Analysis" at bounding box center [502, 116] width 451 height 14
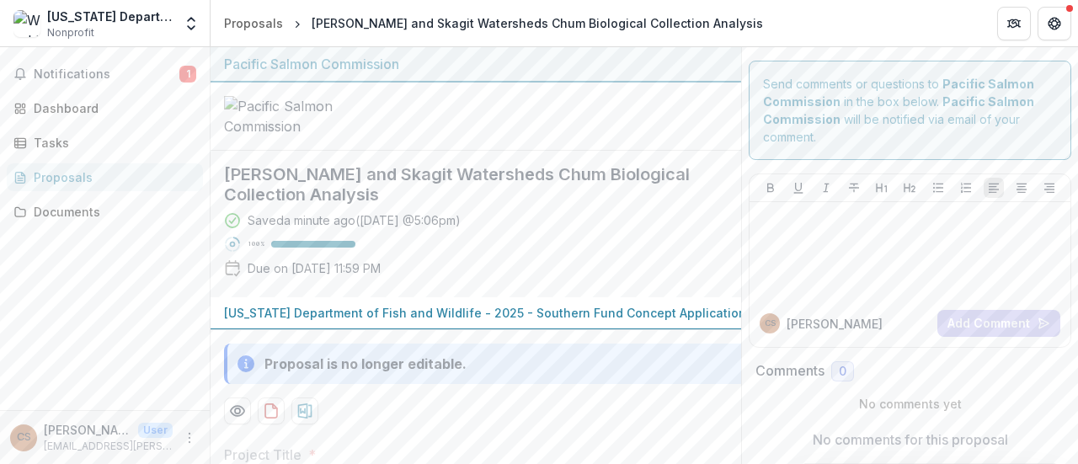
click at [564, 150] on div at bounding box center [475, 117] width 530 height 68
click at [557, 151] on div at bounding box center [475, 117] width 530 height 68
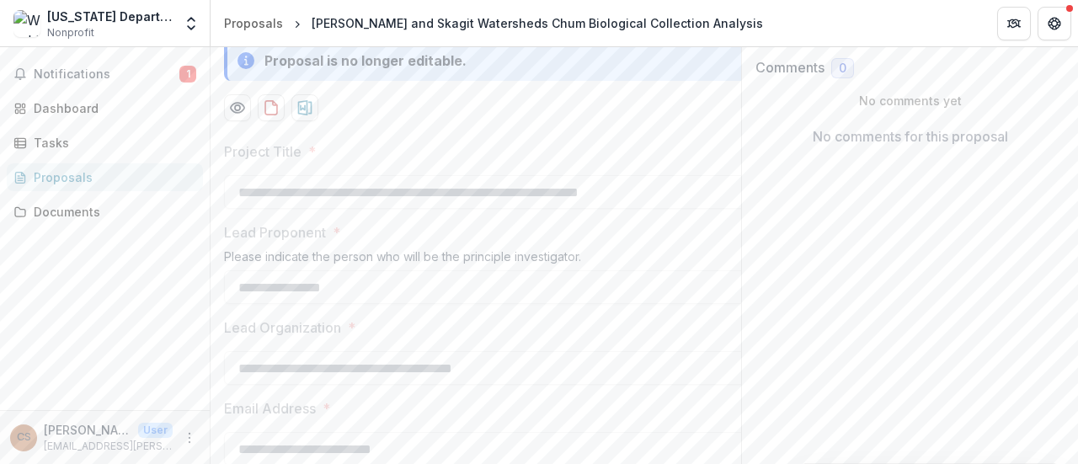
scroll to position [337, 0]
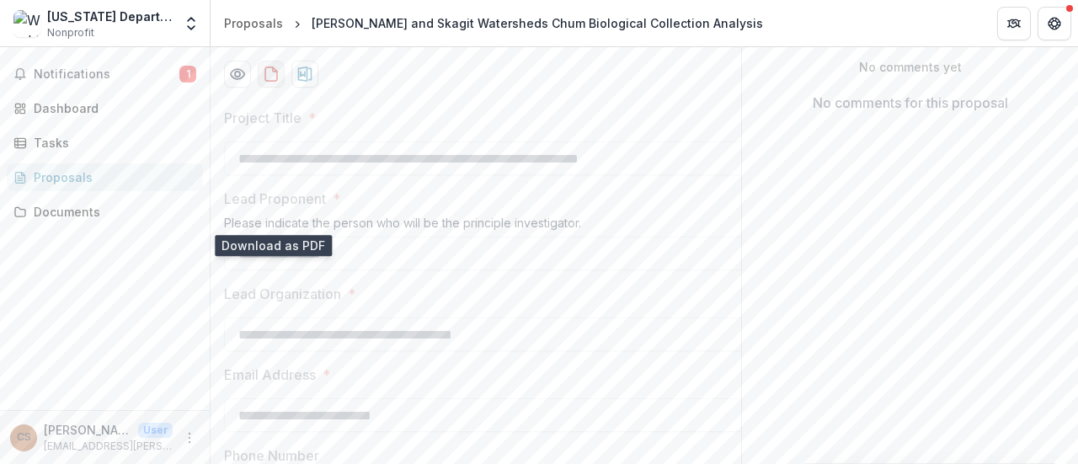
click at [269, 83] on icon "download-proposal" at bounding box center [271, 74] width 17 height 17
click at [178, 284] on div "Notifications 1 Dashboard Tasks Proposals Documents" at bounding box center [105, 228] width 210 height 363
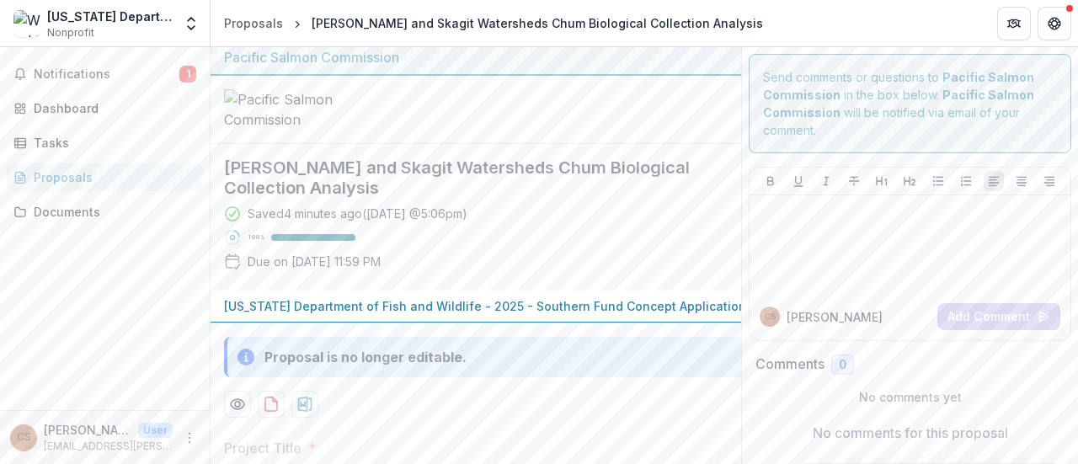
scroll to position [0, 0]
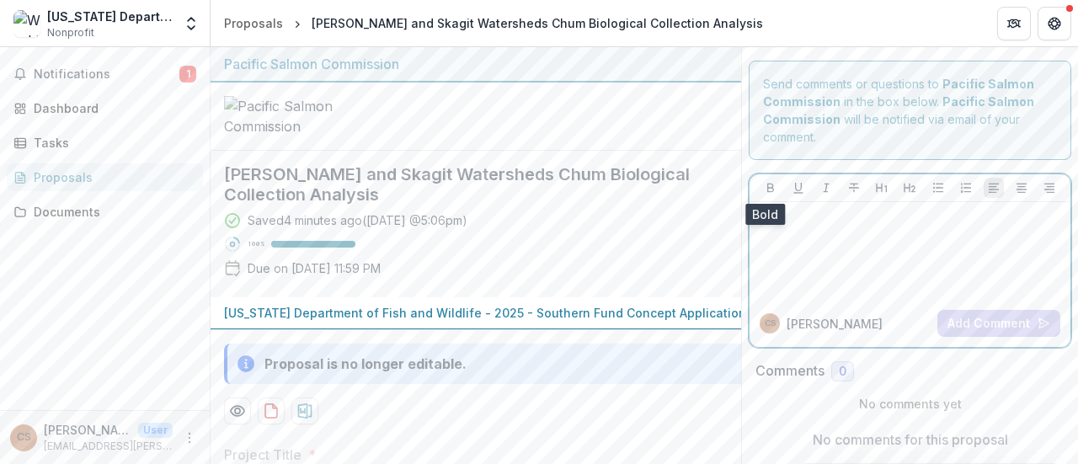
click at [760, 189] on button "Bold" at bounding box center [770, 188] width 20 height 20
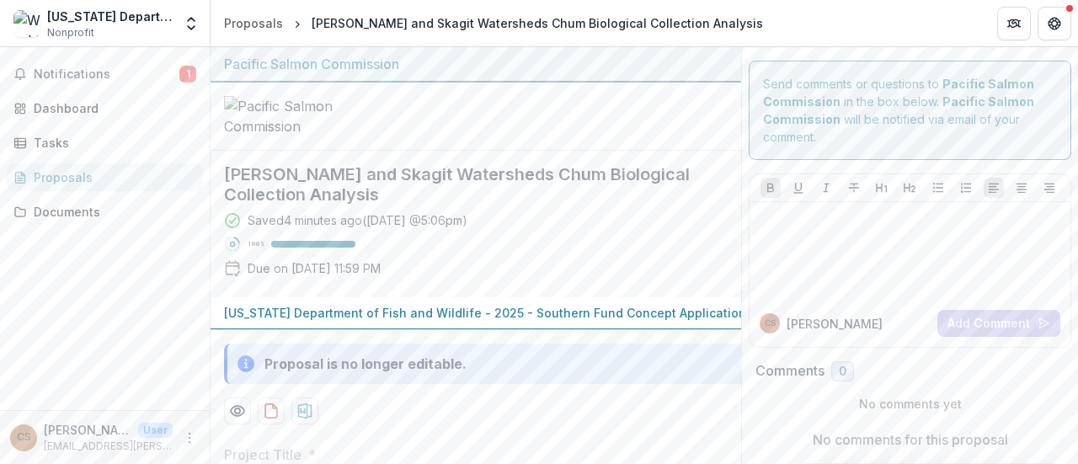
click at [615, 151] on div at bounding box center [475, 117] width 530 height 68
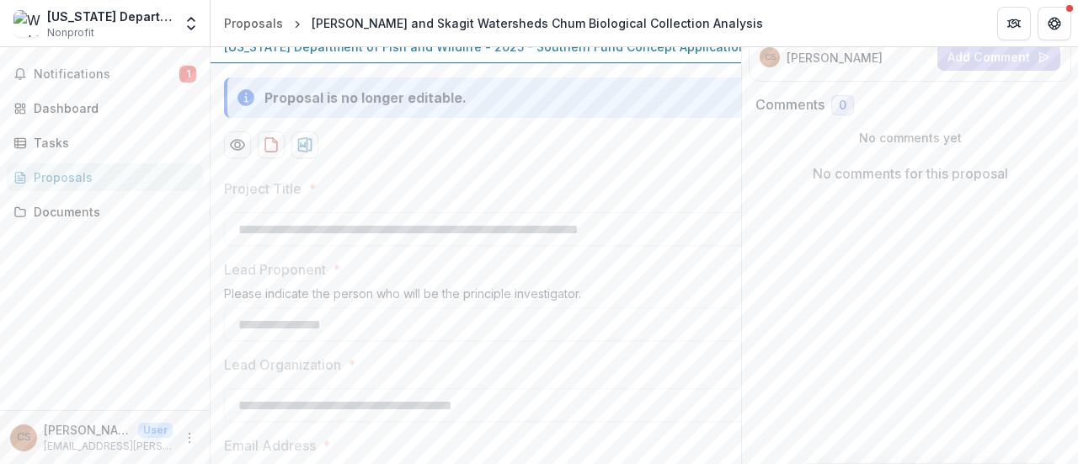
scroll to position [269, 0]
click at [44, 183] on div "Proposals" at bounding box center [112, 177] width 156 height 18
